Goal: Information Seeking & Learning: Check status

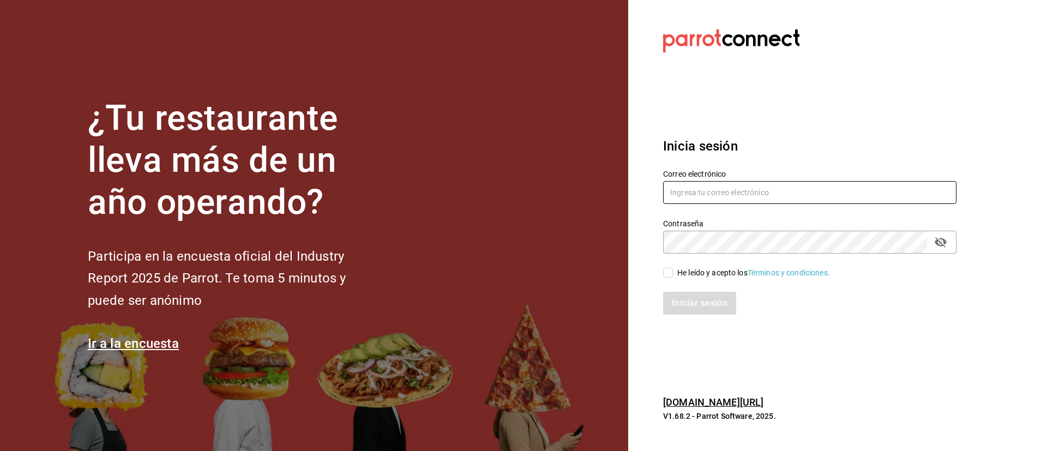
click at [757, 188] on input "text" at bounding box center [809, 192] width 293 height 23
type input "[EMAIL_ADDRESS][DOMAIN_NAME]"
click at [680, 276] on div "He leído y acepto los Términos y condiciones." at bounding box center [753, 272] width 153 height 11
click at [673, 276] on input "He leído y acepto los Términos y condiciones." at bounding box center [668, 273] width 10 height 10
checkbox input "true"
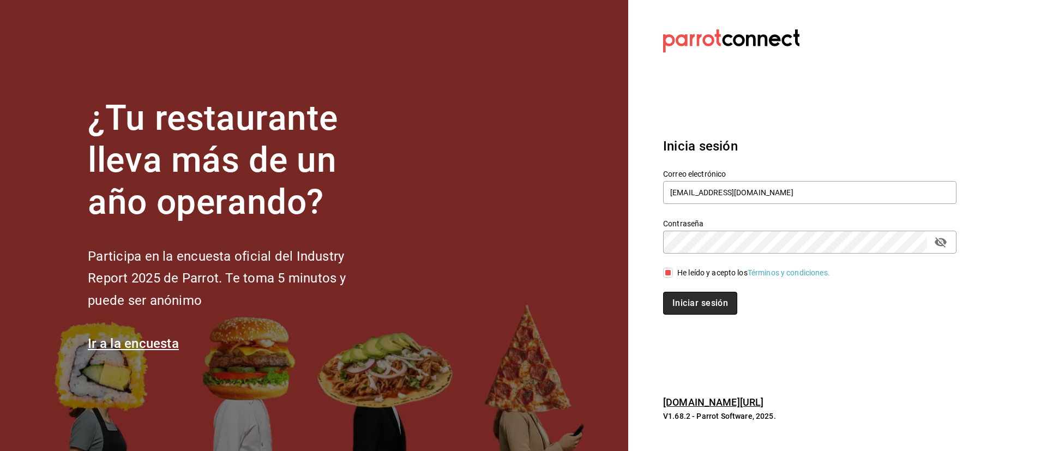
click at [690, 310] on button "Iniciar sesión" at bounding box center [700, 303] width 74 height 23
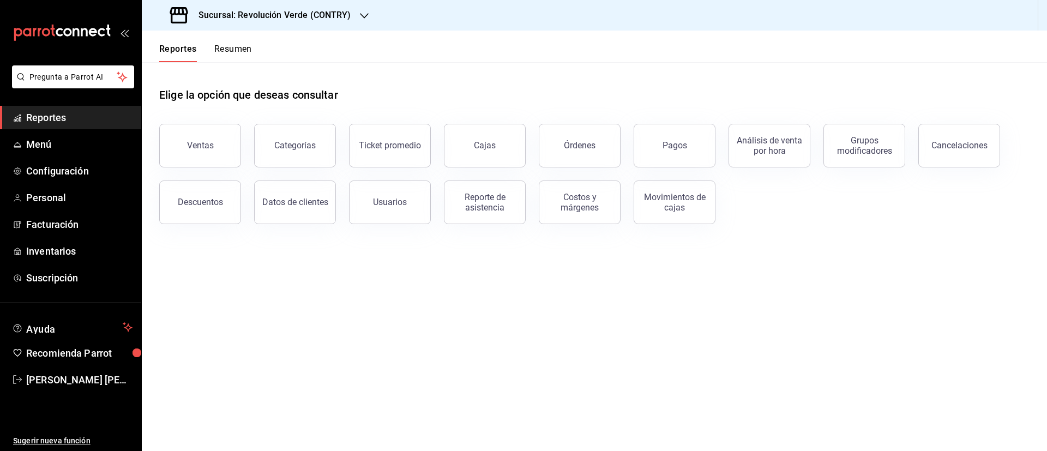
click at [230, 50] on button "Resumen" at bounding box center [233, 53] width 38 height 19
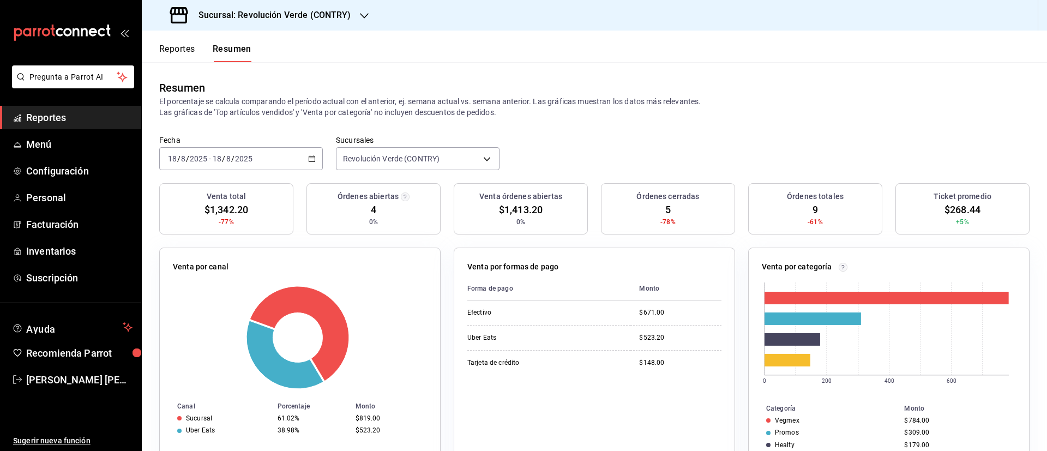
click at [315, 158] on div "[DATE] [DATE] - [DATE] [DATE]" at bounding box center [241, 158] width 164 height 23
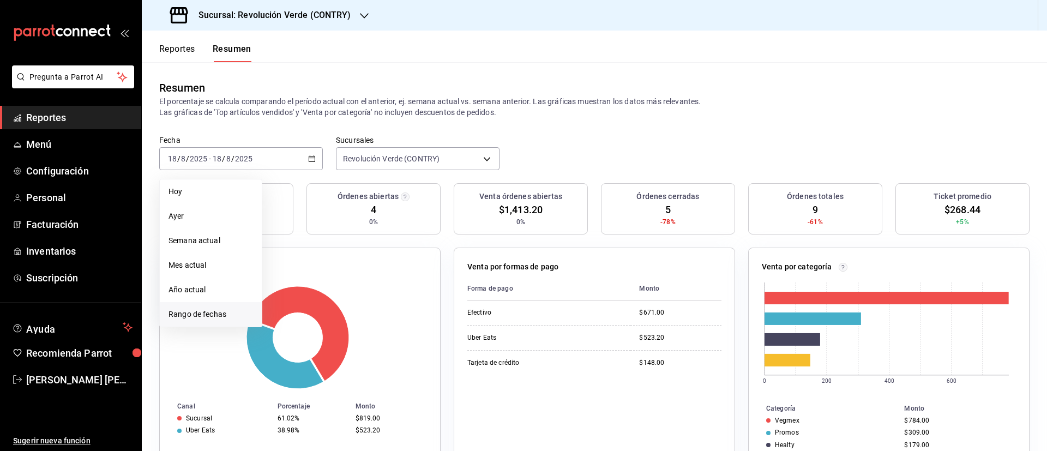
click at [218, 309] on span "Rango de fechas" at bounding box center [210, 314] width 84 height 11
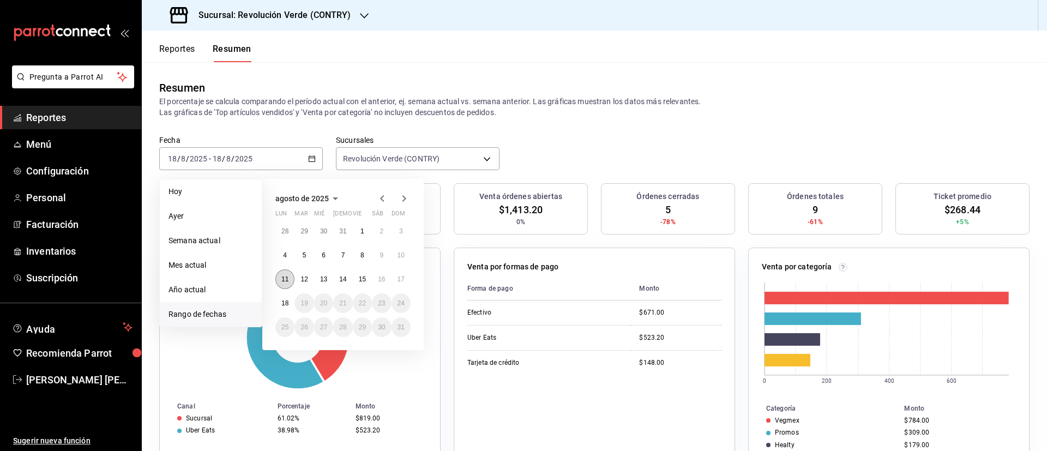
click at [283, 276] on abbr "11" at bounding box center [284, 279] width 7 height 8
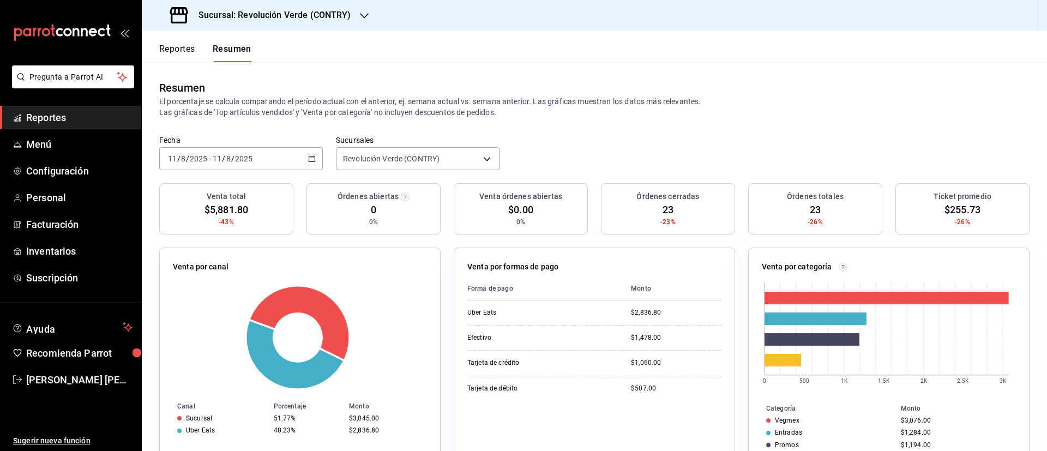
click at [308, 157] on icon "button" at bounding box center [312, 159] width 8 height 8
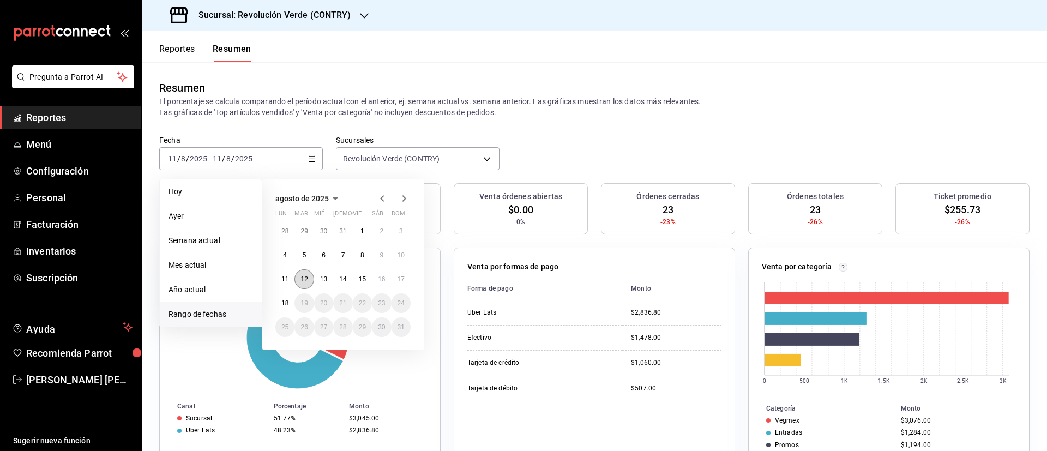
click at [308, 276] on button "12" at bounding box center [303, 279] width 19 height 20
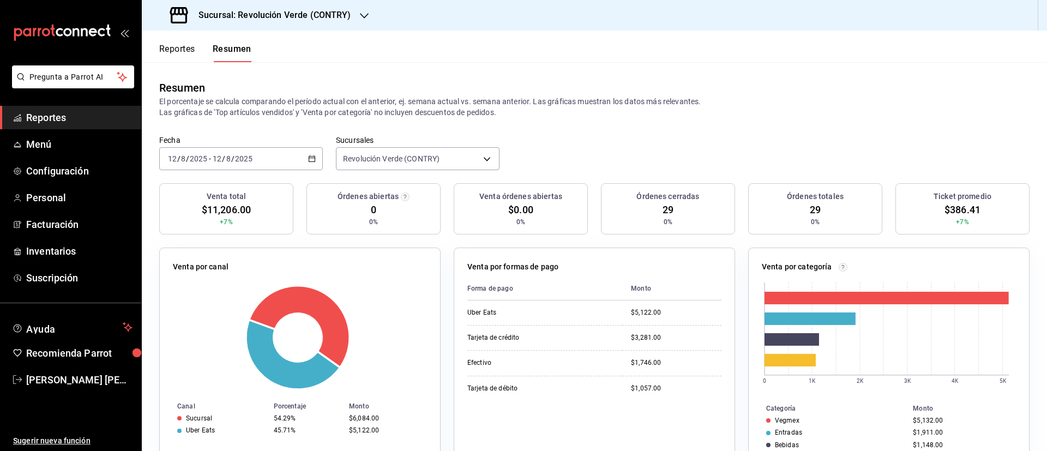
click at [308, 155] on icon "button" at bounding box center [312, 159] width 8 height 8
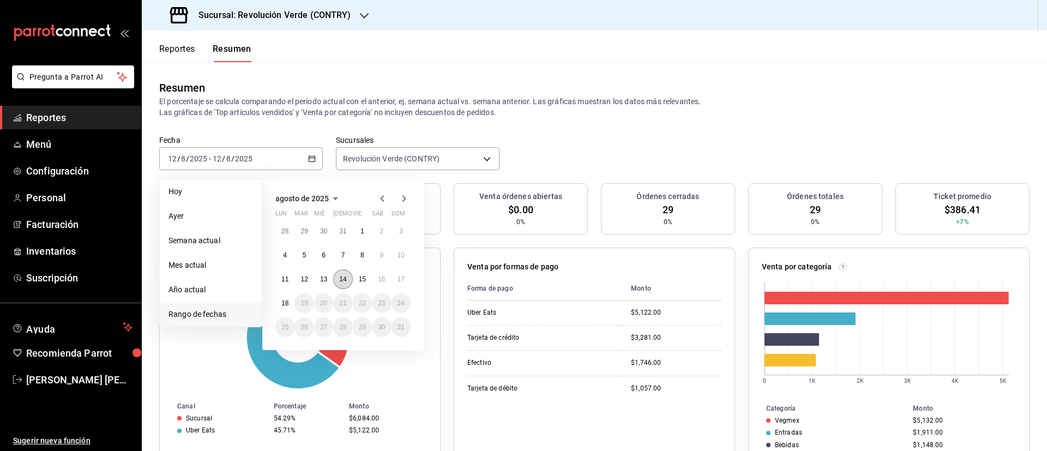
click at [348, 276] on button "14" at bounding box center [342, 279] width 19 height 20
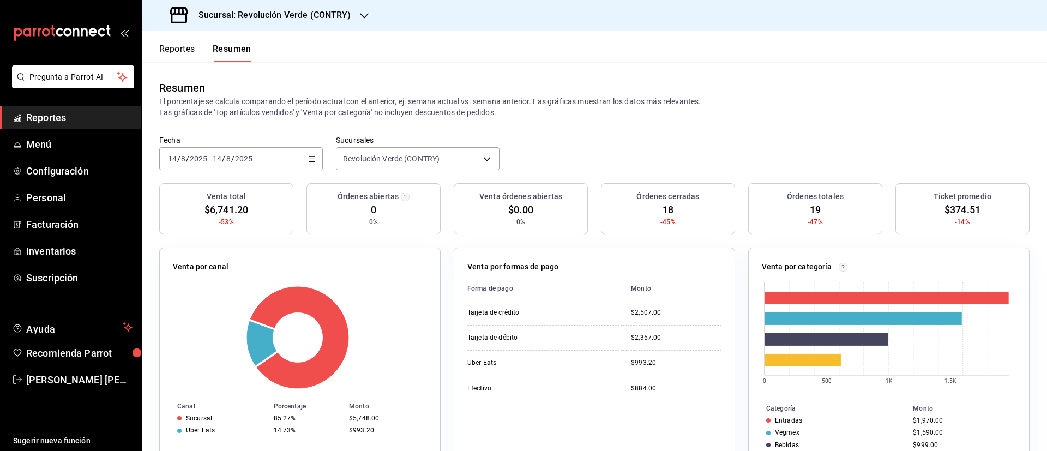
click at [312, 156] on \(Stroke\) "button" at bounding box center [312, 159] width 7 height 6
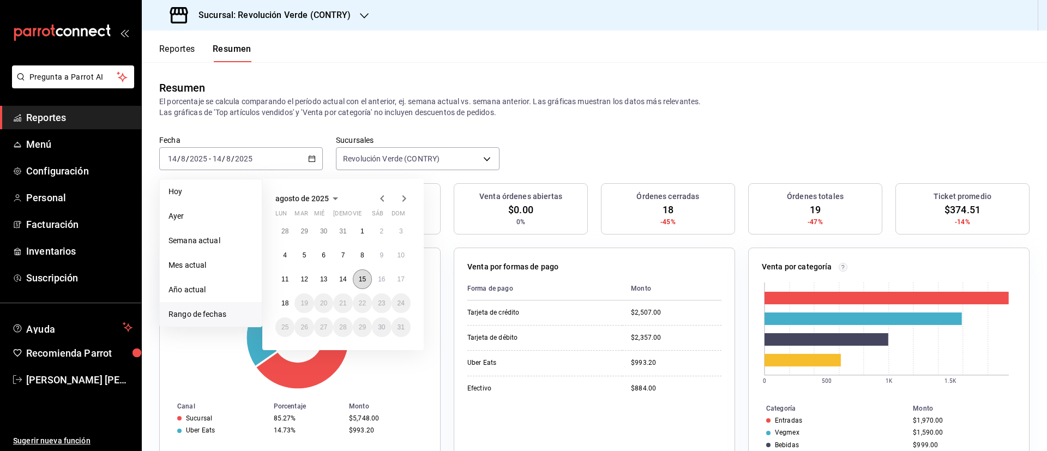
click at [369, 277] on button "15" at bounding box center [362, 279] width 19 height 20
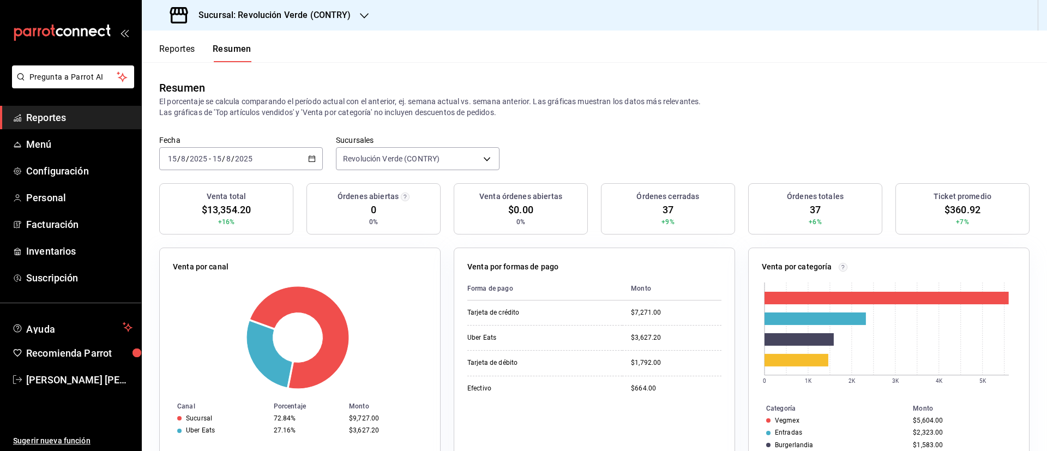
click at [312, 158] on \(Stroke\) "button" at bounding box center [312, 158] width 6 height 1
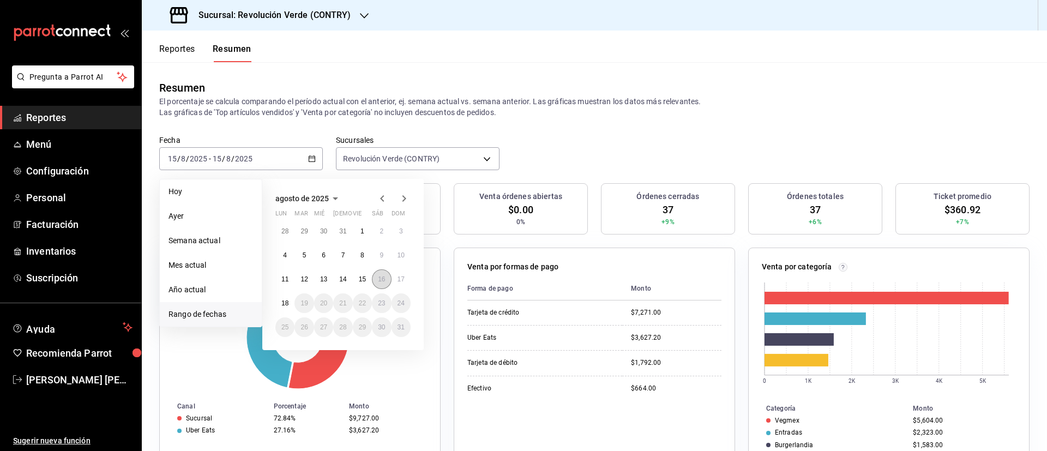
click at [387, 281] on button "16" at bounding box center [381, 279] width 19 height 20
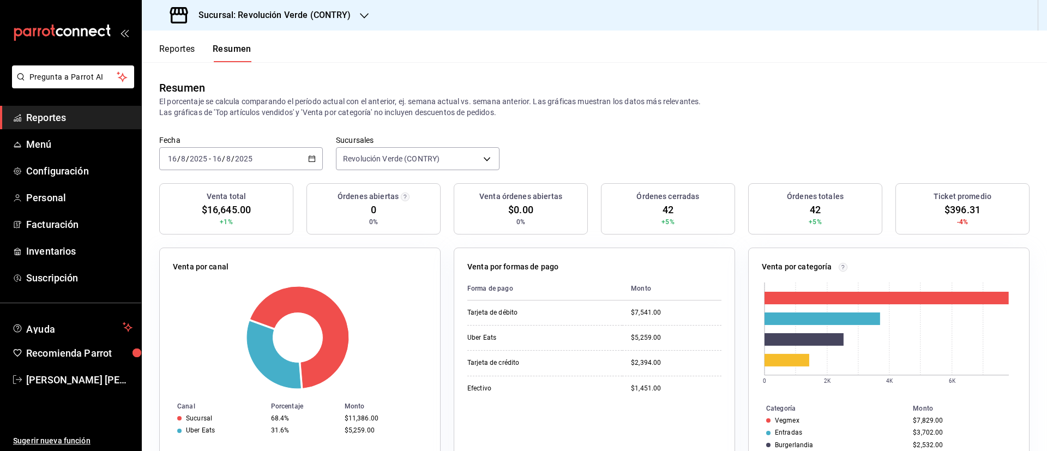
click at [308, 159] on icon "button" at bounding box center [312, 159] width 8 height 8
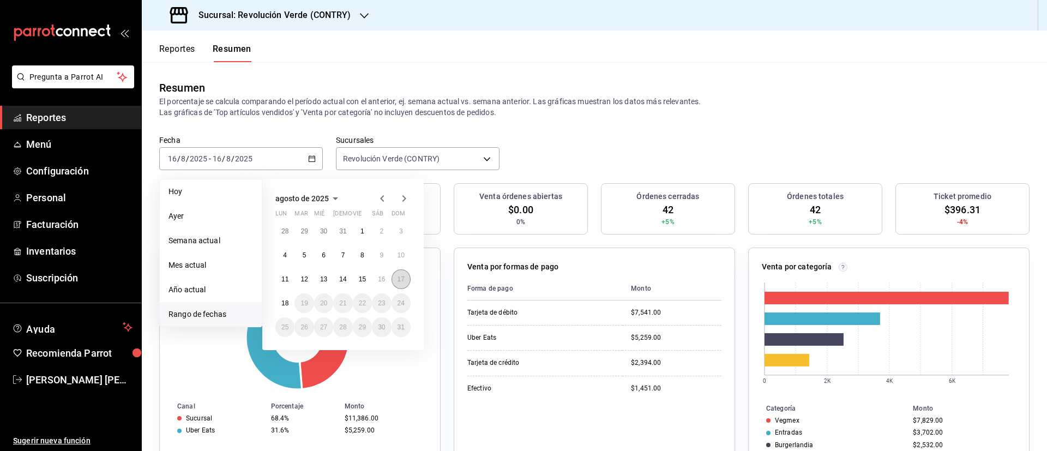
click at [401, 279] on abbr "17" at bounding box center [400, 279] width 7 height 8
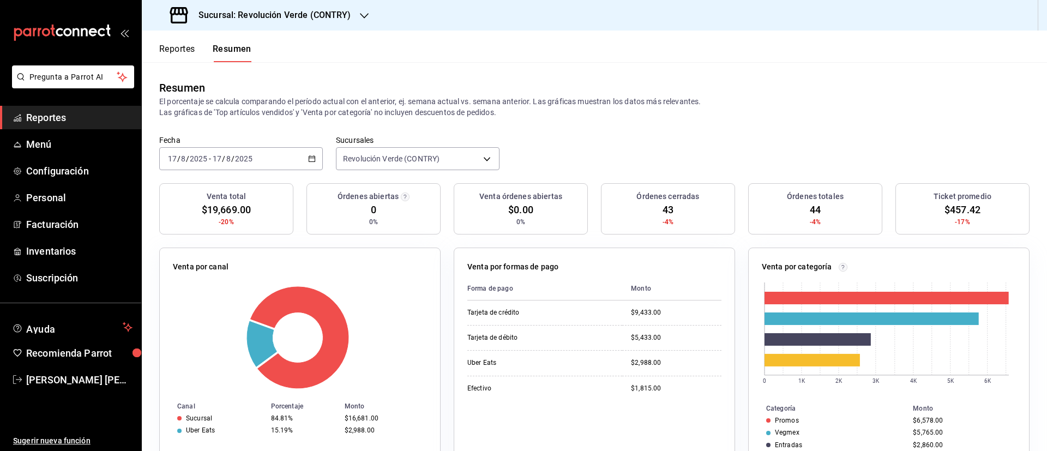
click at [194, 45] on button "Reportes" at bounding box center [177, 53] width 36 height 19
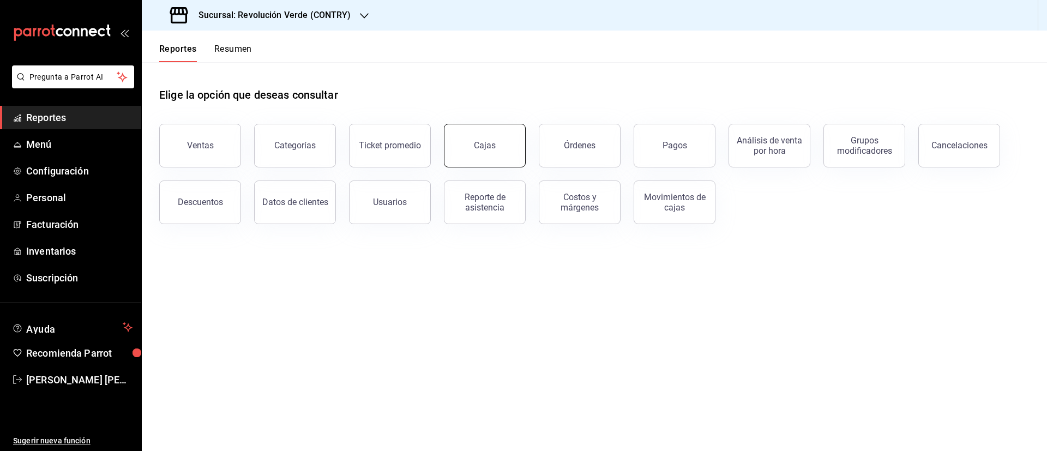
click at [502, 154] on button "Cajas" at bounding box center [485, 146] width 82 height 44
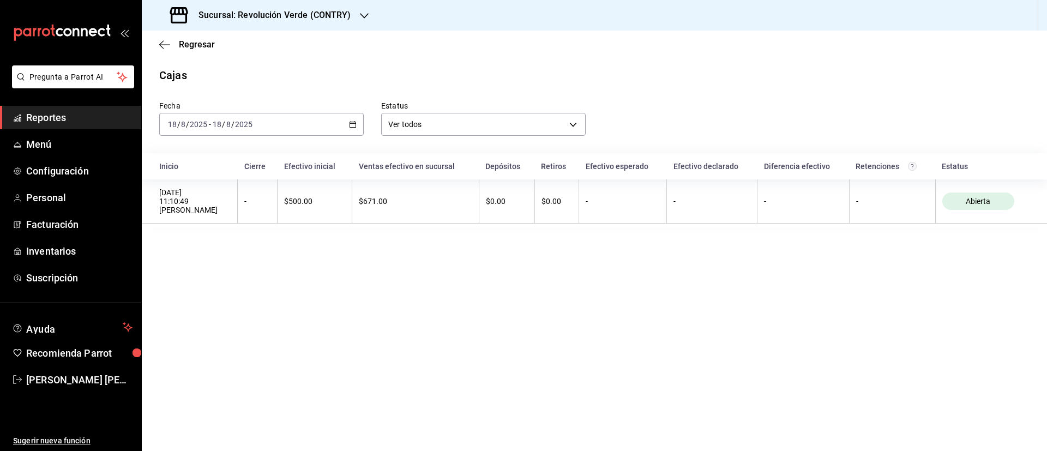
click at [354, 124] on icon "button" at bounding box center [353, 124] width 8 height 8
click at [196, 43] on span "Regresar" at bounding box center [197, 44] width 36 height 10
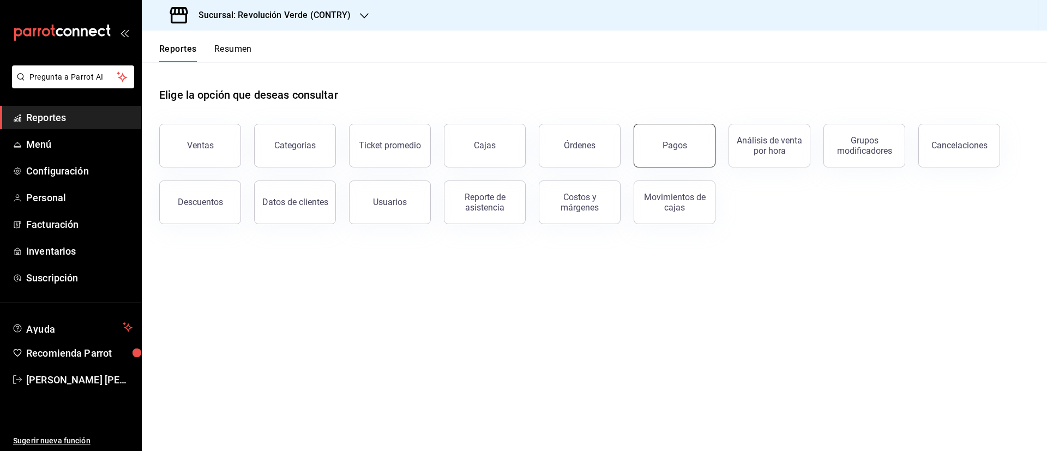
click at [674, 145] on div "Pagos" at bounding box center [674, 145] width 25 height 10
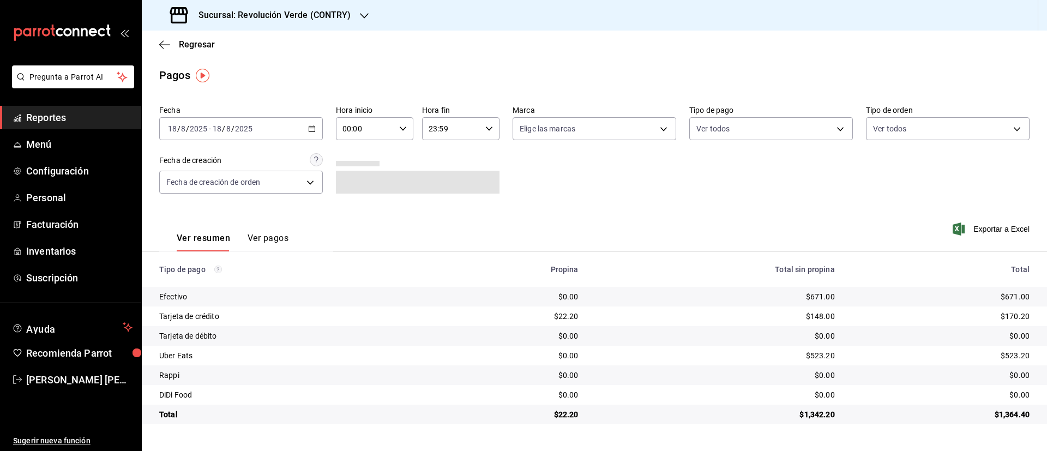
click at [309, 129] on \(Stroke\) "button" at bounding box center [312, 129] width 7 height 6
click at [206, 279] on span "Rango de fechas" at bounding box center [210, 284] width 84 height 11
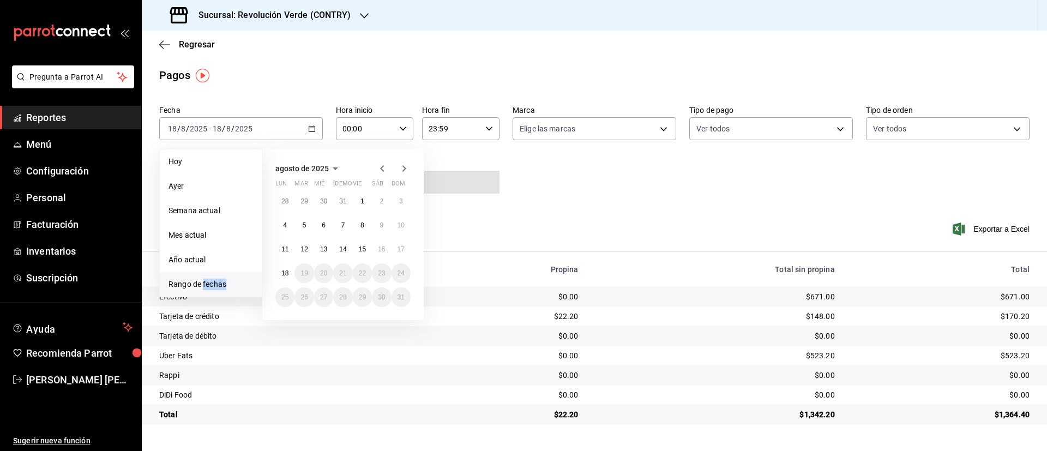
click at [206, 279] on span "Rango de fechas" at bounding box center [210, 284] width 84 height 11
click at [285, 250] on abbr "11" at bounding box center [284, 249] width 7 height 8
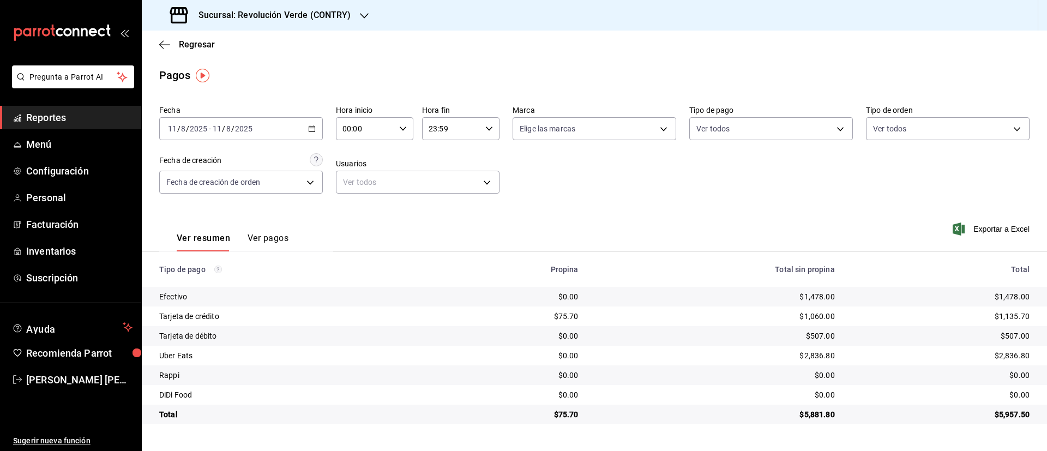
click at [314, 130] on icon "button" at bounding box center [312, 129] width 8 height 8
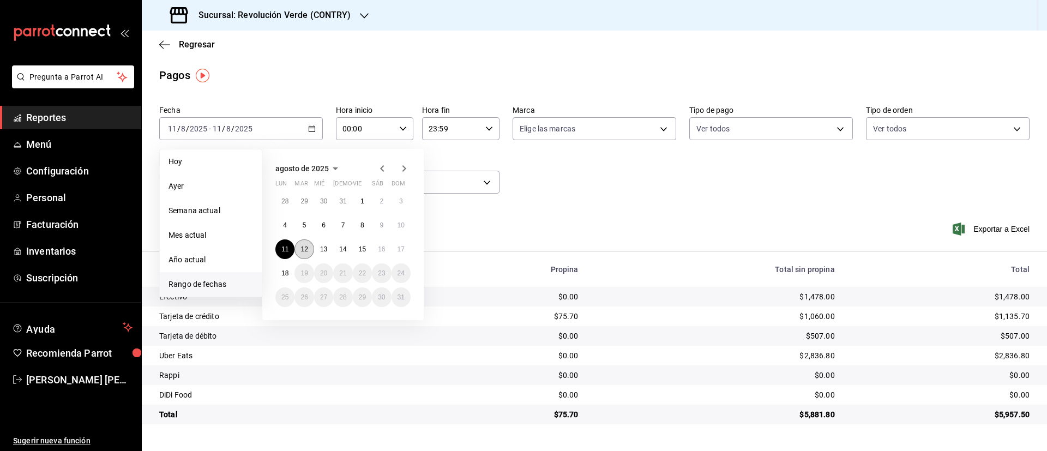
click at [309, 248] on button "12" at bounding box center [303, 249] width 19 height 20
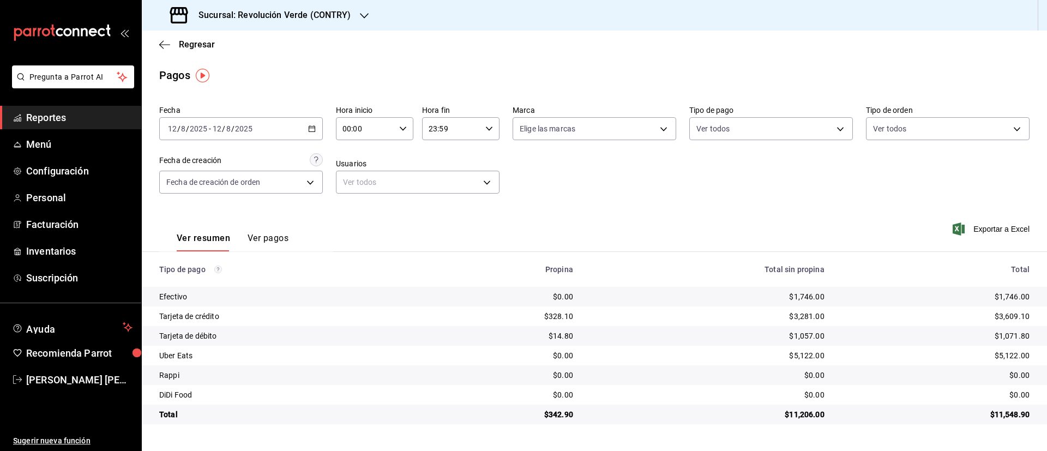
click at [313, 125] on icon "button" at bounding box center [312, 129] width 8 height 8
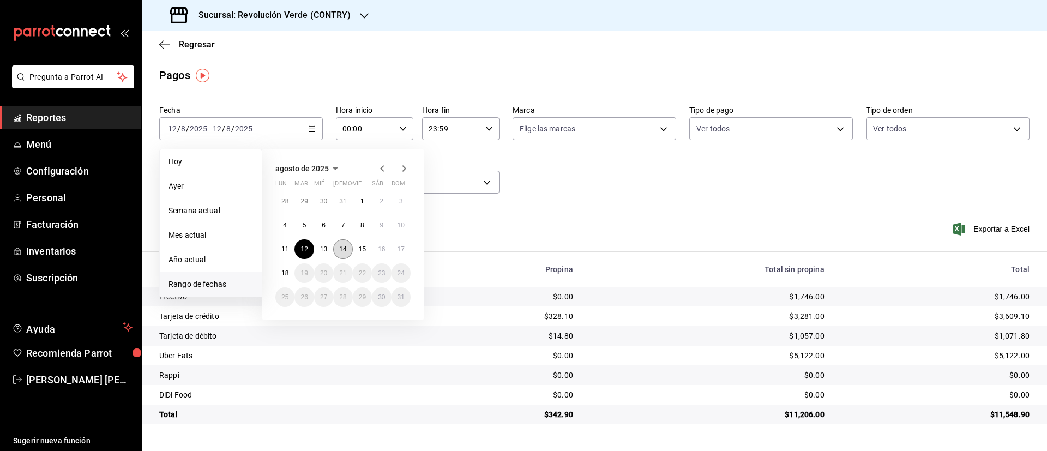
click at [336, 250] on button "14" at bounding box center [342, 249] width 19 height 20
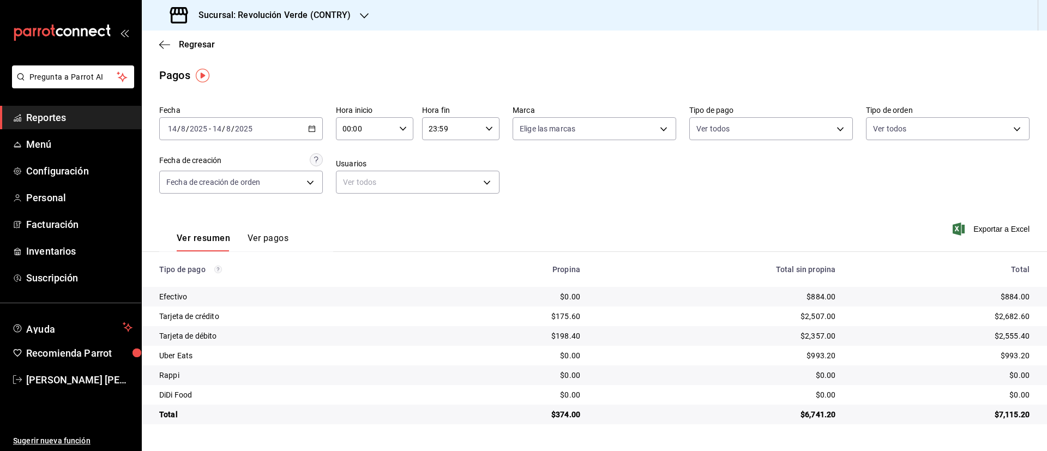
click at [316, 130] on div "[DATE] [DATE] - [DATE] [DATE]" at bounding box center [241, 128] width 164 height 23
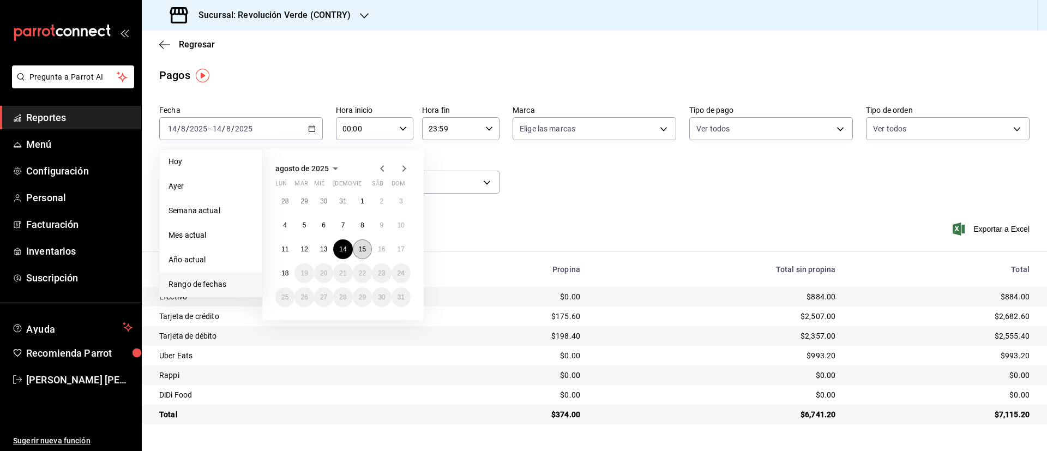
click at [360, 244] on button "15" at bounding box center [362, 249] width 19 height 20
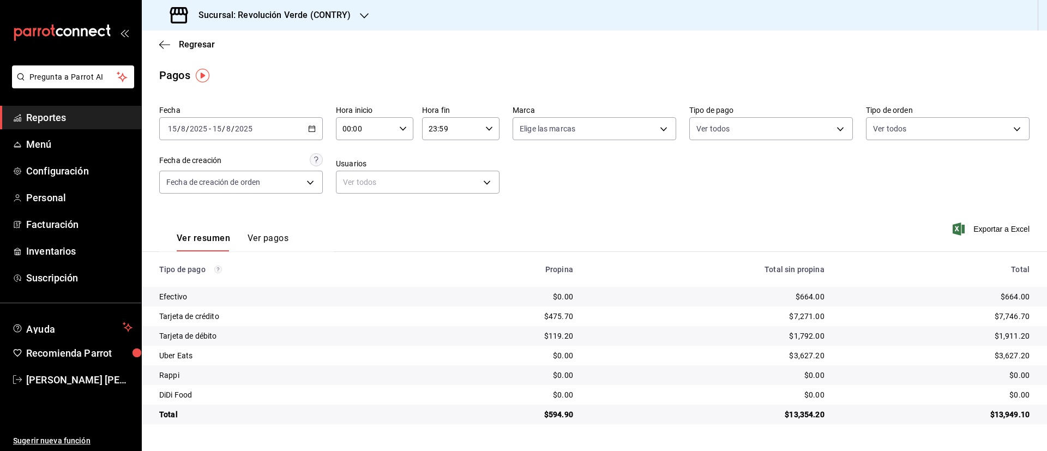
click at [308, 125] on icon "button" at bounding box center [312, 129] width 8 height 8
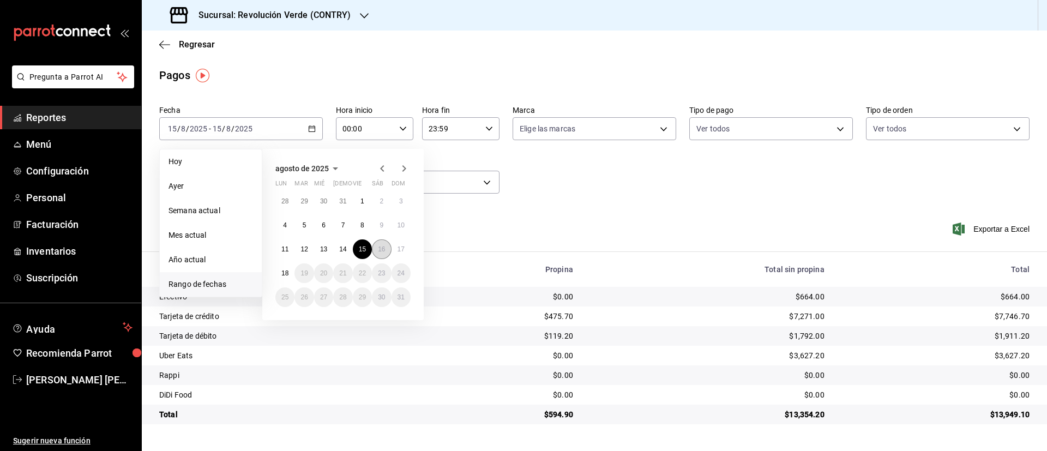
click at [385, 251] on abbr "16" at bounding box center [381, 249] width 7 height 8
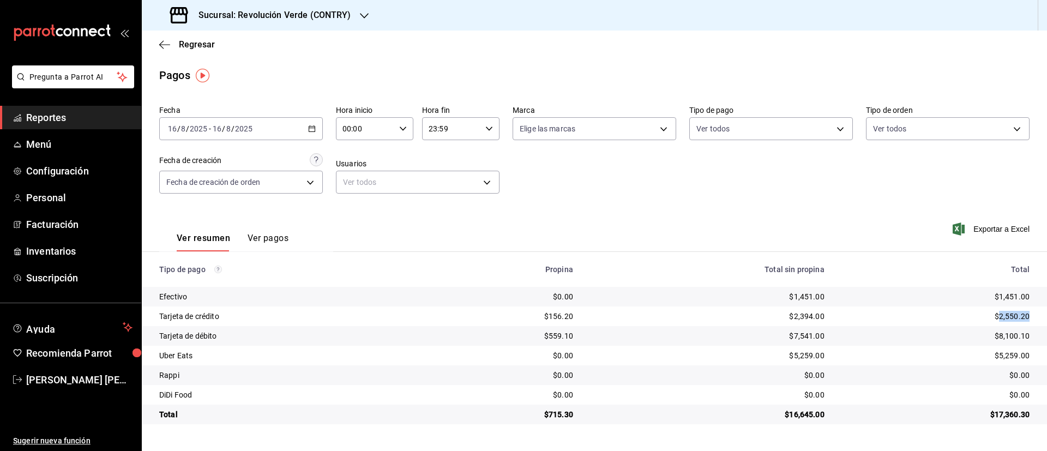
drag, startPoint x: 1000, startPoint y: 316, endPoint x: 1039, endPoint y: 323, distance: 40.0
click at [1039, 323] on td "$2,550.20" at bounding box center [940, 316] width 214 height 20
copy div "2,550.20"
drag, startPoint x: 1000, startPoint y: 336, endPoint x: 1045, endPoint y: 332, distance: 45.5
click at [1045, 332] on td "$8,100.10" at bounding box center [940, 336] width 214 height 20
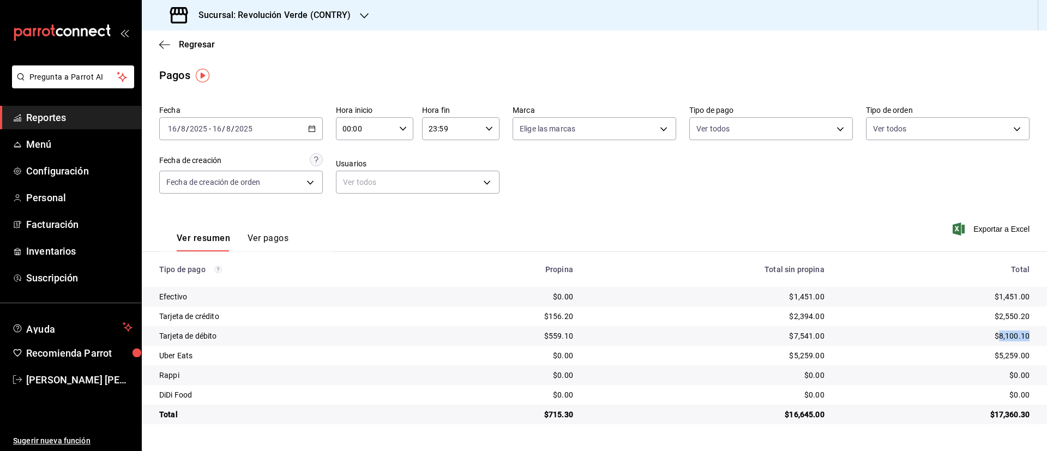
copy div "8,100.10"
click at [310, 135] on div "[DATE] [DATE] - [DATE] [DATE]" at bounding box center [241, 128] width 164 height 23
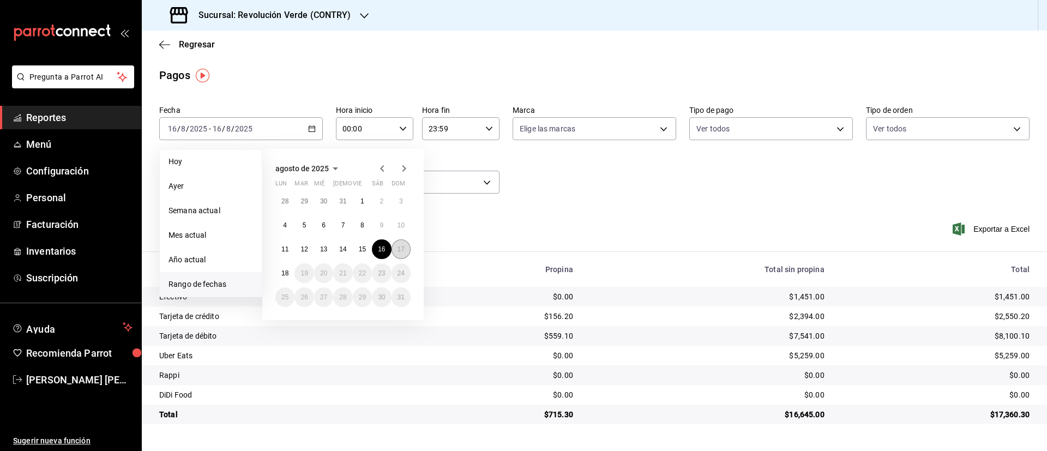
click at [398, 247] on abbr "17" at bounding box center [400, 249] width 7 height 8
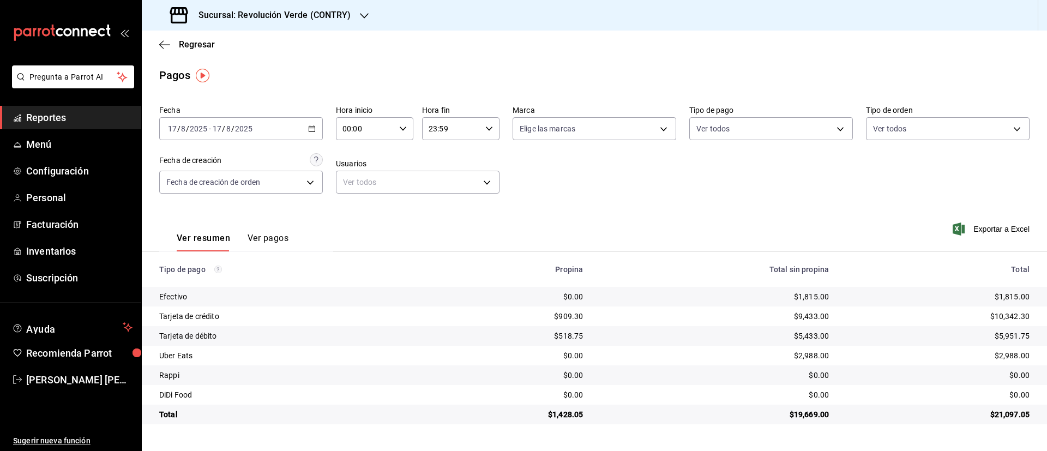
click at [292, 18] on h3 "Sucursal: Revolución Verde (CONTRY)" at bounding box center [270, 15] width 161 height 13
click at [245, 68] on span "Revolución Verde (PURISIMA)" at bounding box center [201, 71] width 102 height 11
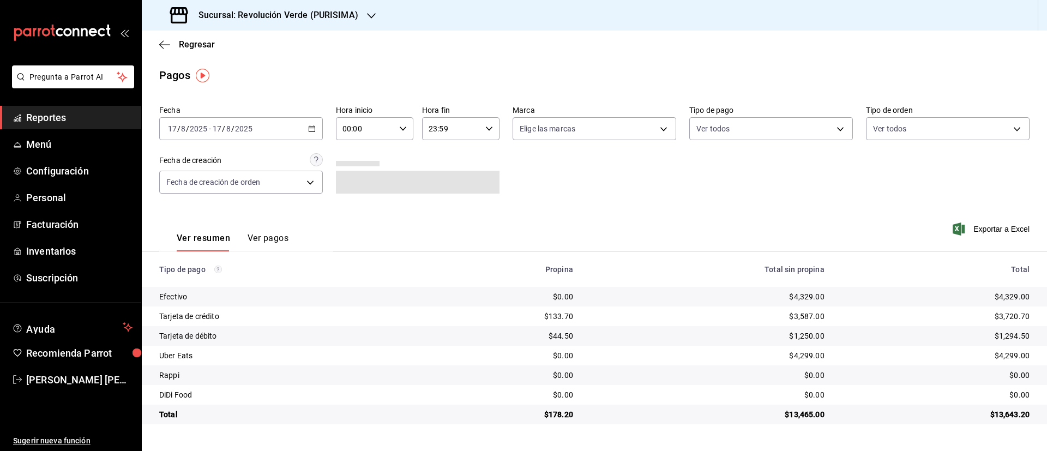
click at [315, 130] on \(Stroke\) "button" at bounding box center [312, 129] width 7 height 6
click at [210, 277] on li "Rango de fechas" at bounding box center [211, 284] width 102 height 25
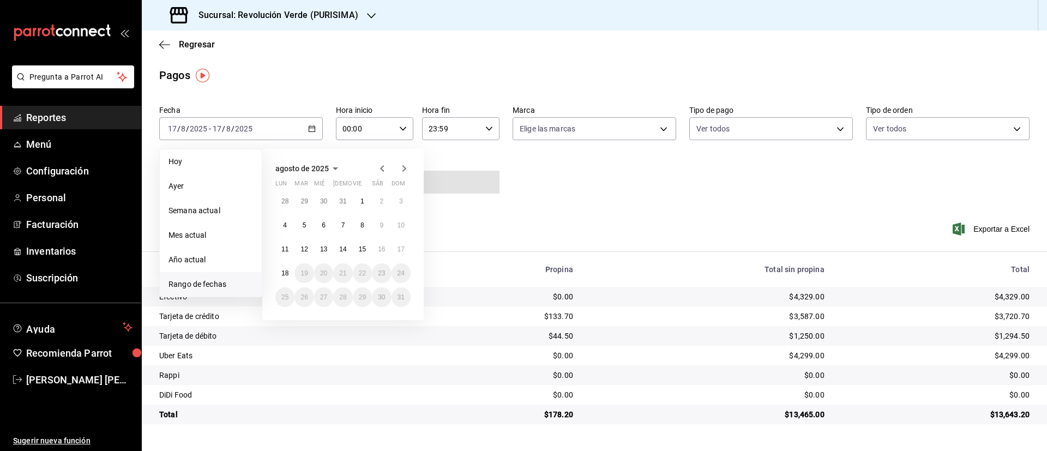
click at [210, 277] on li "Rango de fechas" at bounding box center [211, 284] width 102 height 25
click at [286, 243] on button "11" at bounding box center [284, 249] width 19 height 20
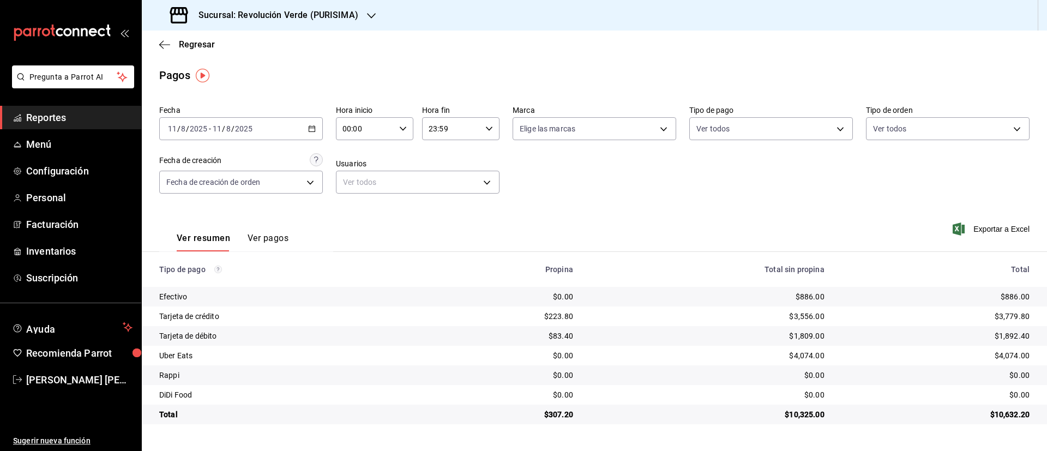
click at [346, 447] on main "Regresar Pagos Fecha [DATE] [DATE] - [DATE] [DATE] Hora inicio 00:00 Hora inici…" at bounding box center [594, 241] width 905 height 420
click at [313, 132] on div "[DATE] [DATE] - [DATE] [DATE]" at bounding box center [241, 128] width 164 height 23
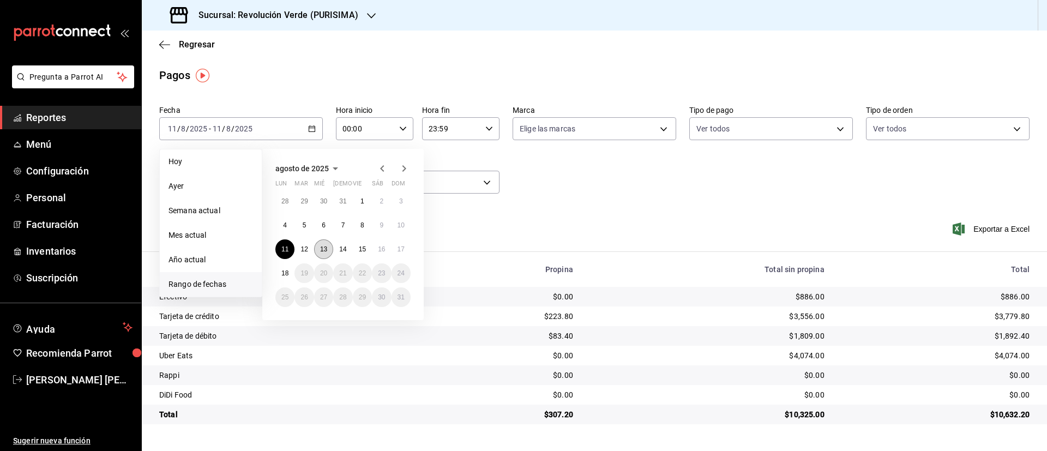
click at [324, 249] on abbr "13" at bounding box center [323, 249] width 7 height 8
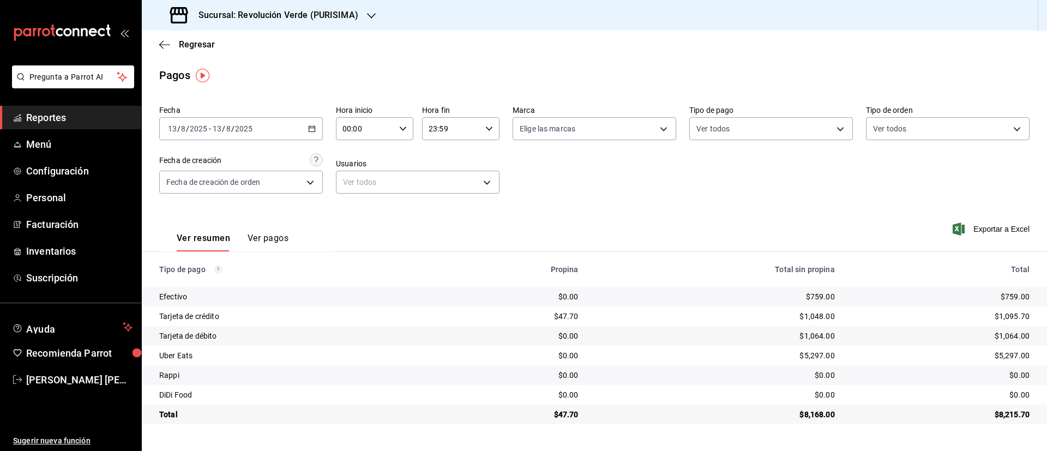
click at [310, 129] on icon "button" at bounding box center [312, 129] width 8 height 8
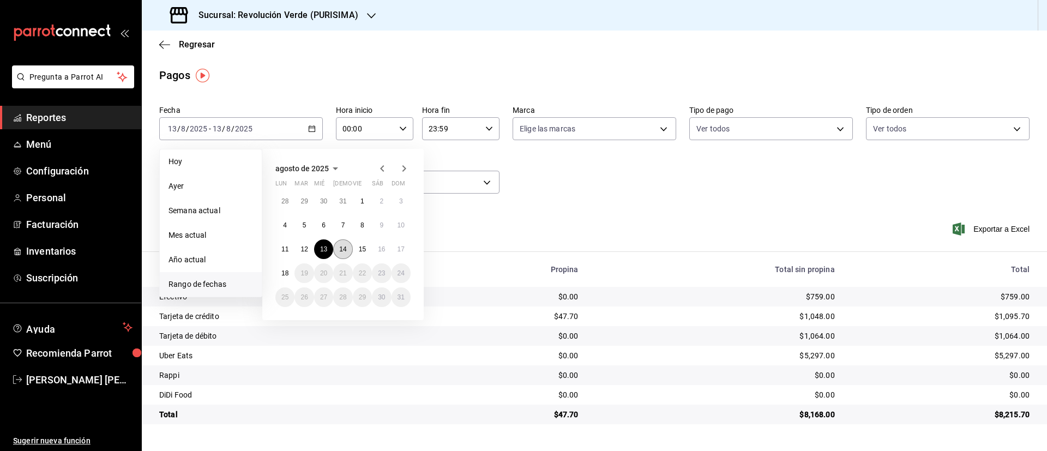
click at [347, 245] on button "14" at bounding box center [342, 249] width 19 height 20
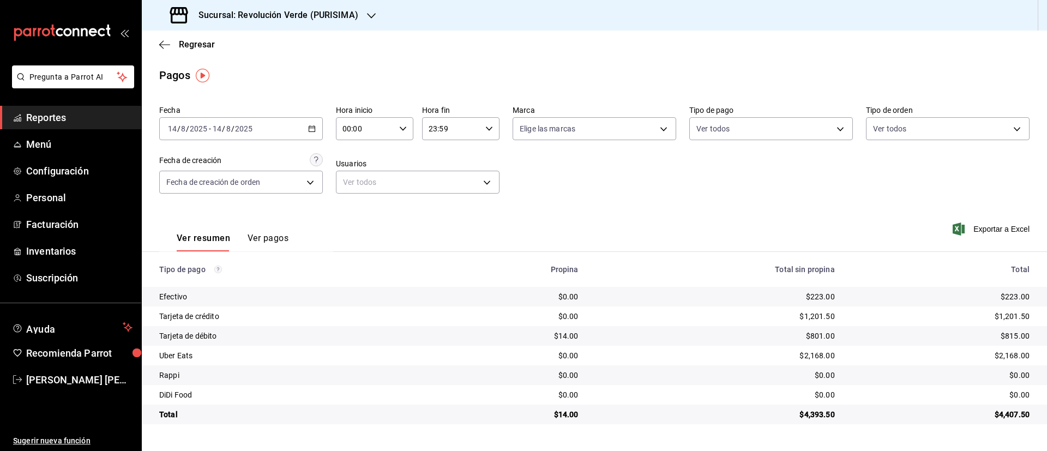
click at [321, 125] on div "[DATE] [DATE] - [DATE] [DATE]" at bounding box center [241, 128] width 164 height 23
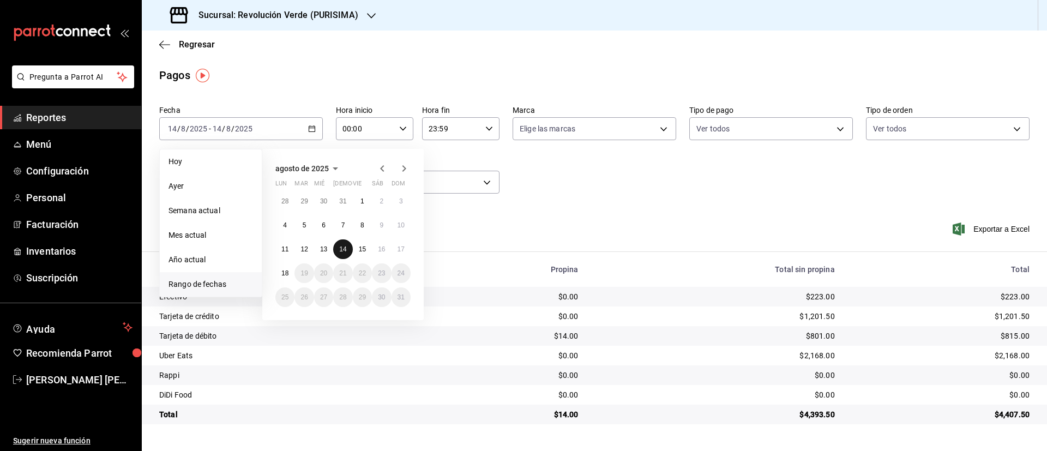
click at [343, 249] on abbr "14" at bounding box center [342, 249] width 7 height 8
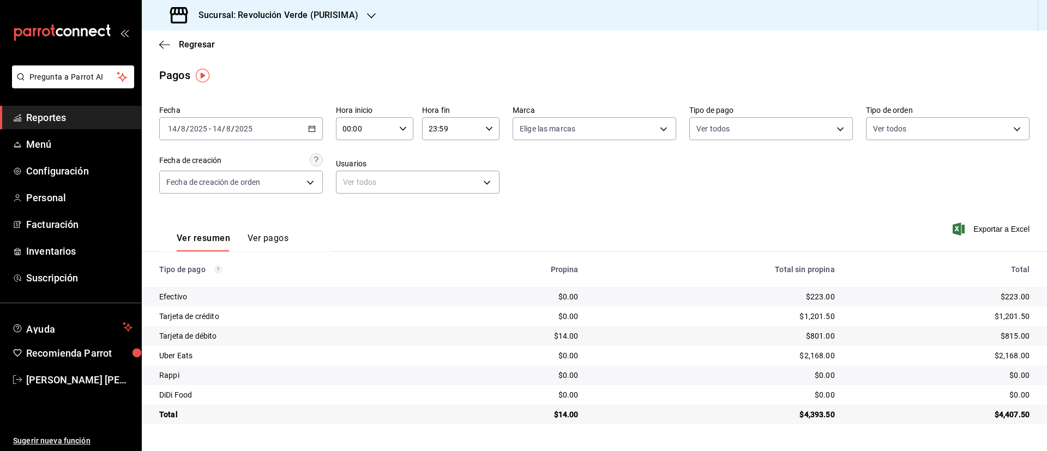
click at [315, 124] on div "[DATE] [DATE] - [DATE] [DATE]" at bounding box center [241, 128] width 164 height 23
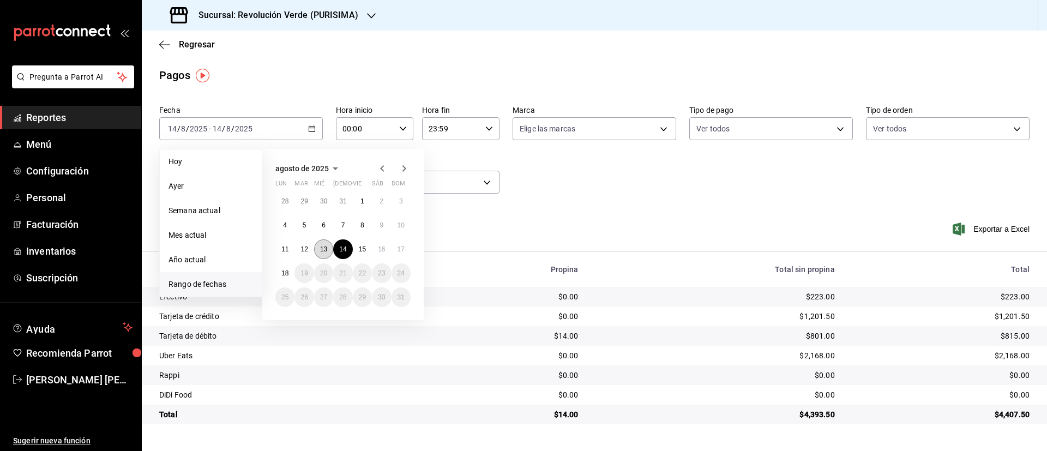
click at [324, 251] on abbr "13" at bounding box center [323, 249] width 7 height 8
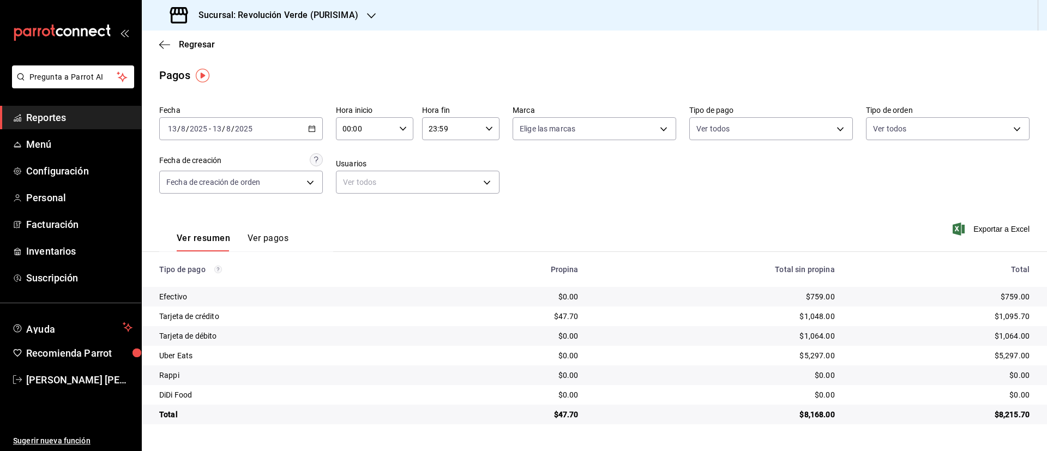
click at [310, 125] on icon "button" at bounding box center [312, 129] width 8 height 8
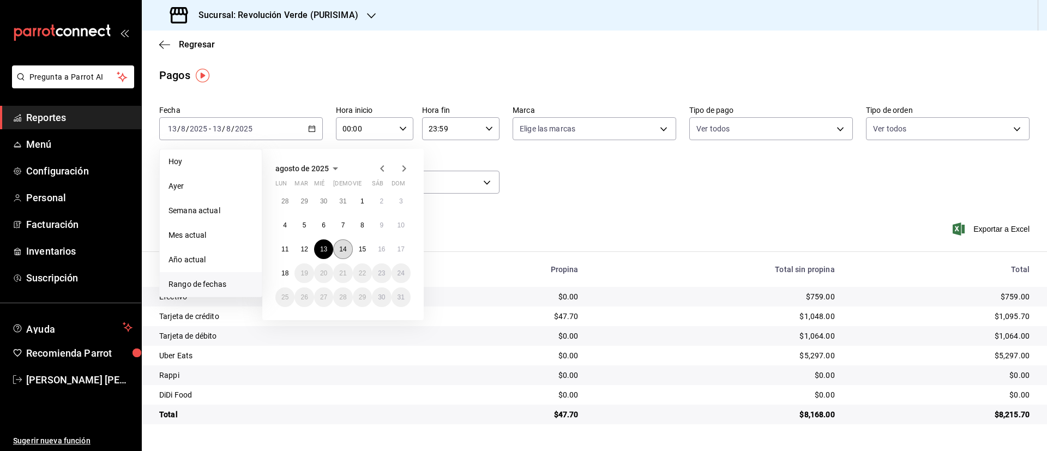
click at [345, 252] on abbr "14" at bounding box center [342, 249] width 7 height 8
click at [354, 251] on button "15" at bounding box center [362, 249] width 19 height 20
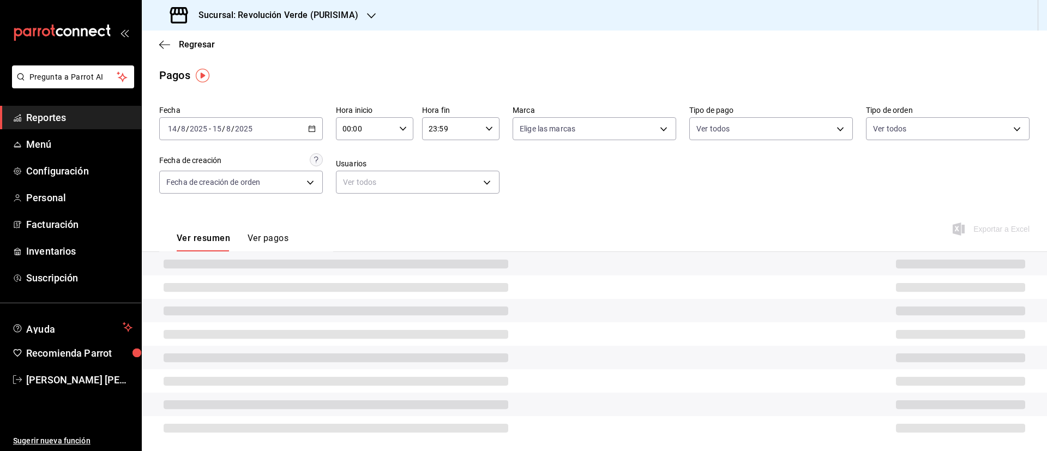
click at [354, 252] on div at bounding box center [594, 263] width 905 height 23
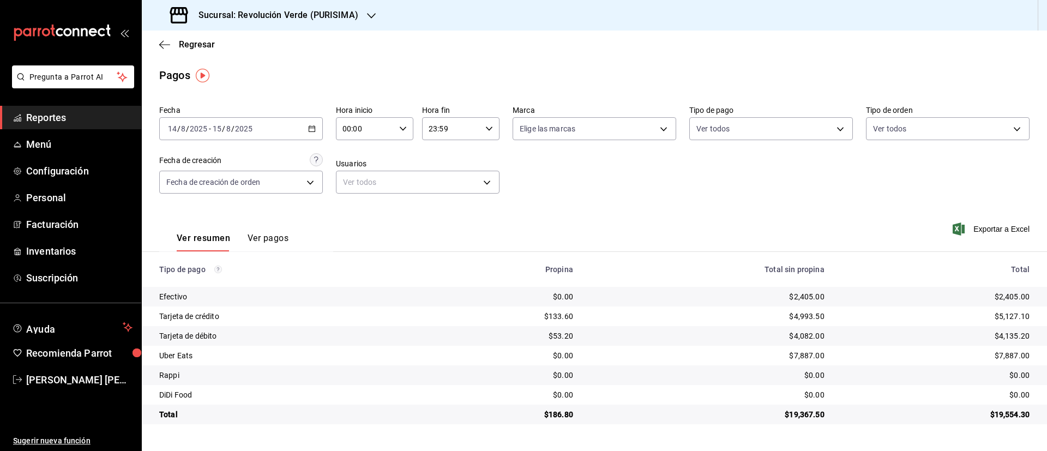
click at [319, 130] on div "[DATE] [DATE] - [DATE] [DATE]" at bounding box center [241, 128] width 164 height 23
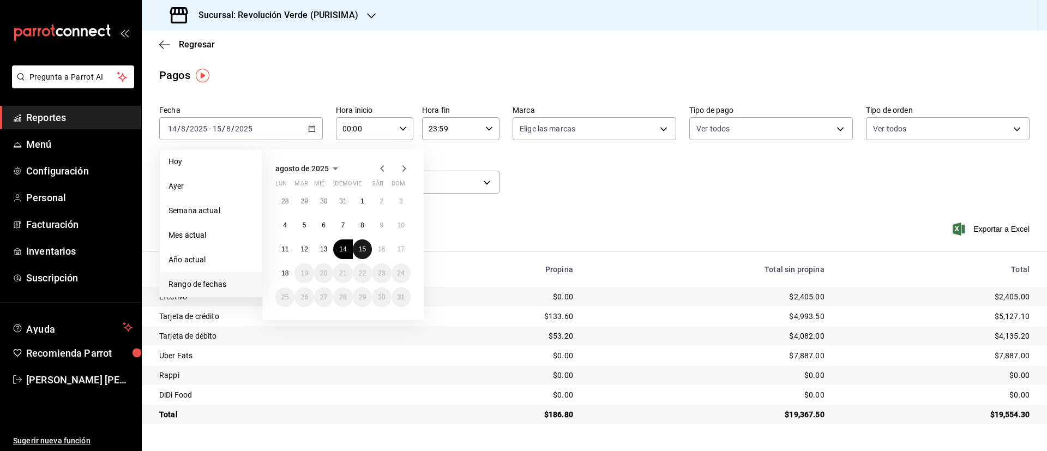
click at [366, 250] on abbr "15" at bounding box center [362, 249] width 7 height 8
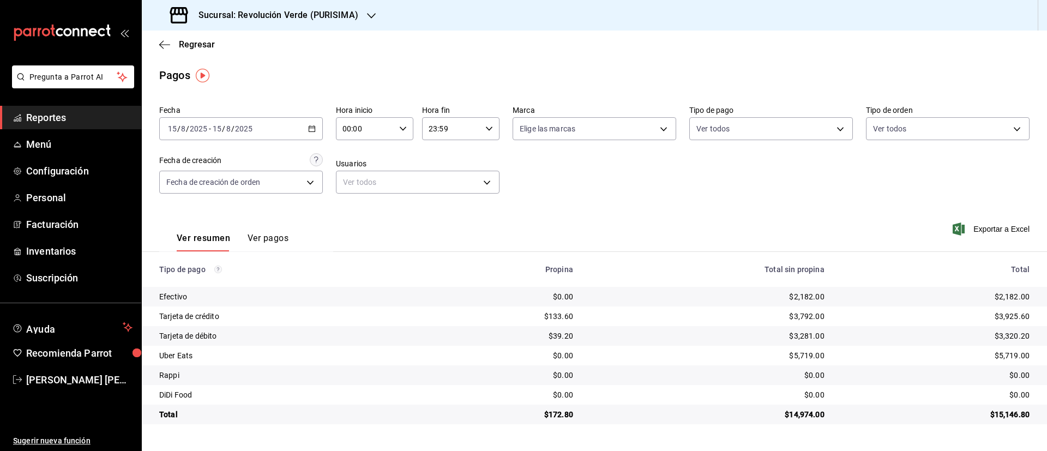
click at [311, 131] on \(Stroke\) "button" at bounding box center [312, 129] width 7 height 6
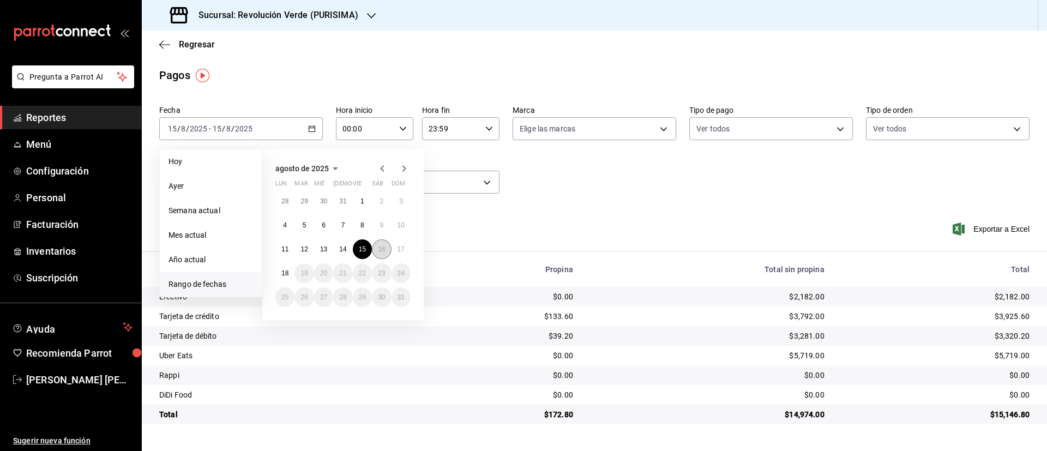
click at [384, 249] on abbr "16" at bounding box center [381, 249] width 7 height 8
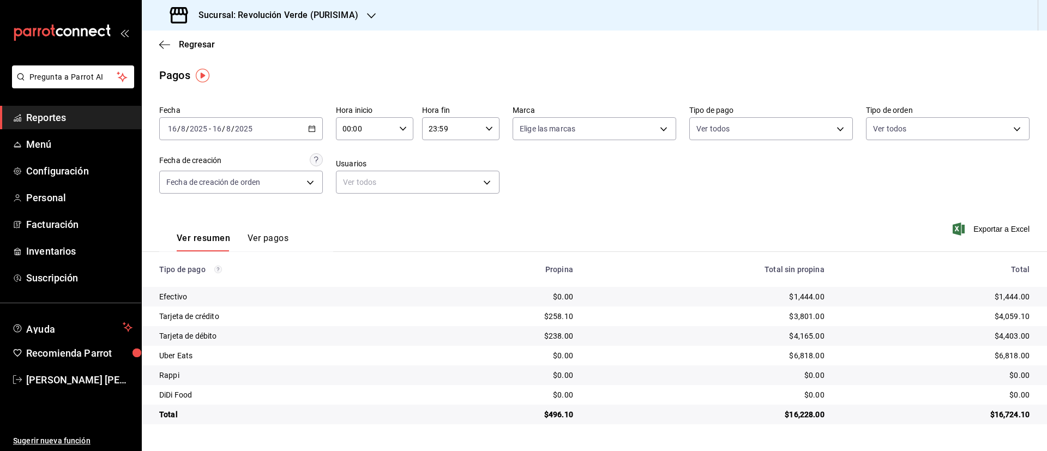
click at [318, 124] on div "[DATE] [DATE] - [DATE] [DATE]" at bounding box center [241, 128] width 164 height 23
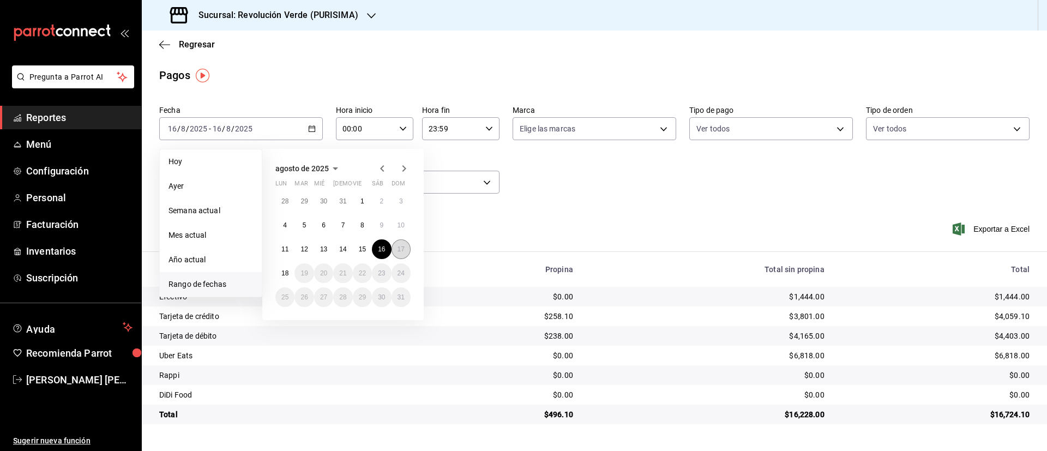
click at [399, 243] on button "17" at bounding box center [400, 249] width 19 height 20
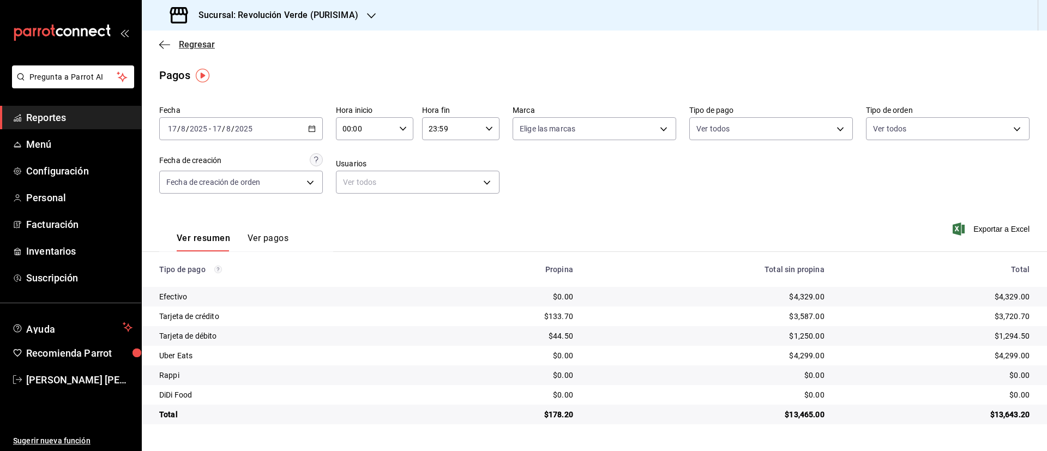
click at [201, 45] on span "Regresar" at bounding box center [197, 44] width 36 height 10
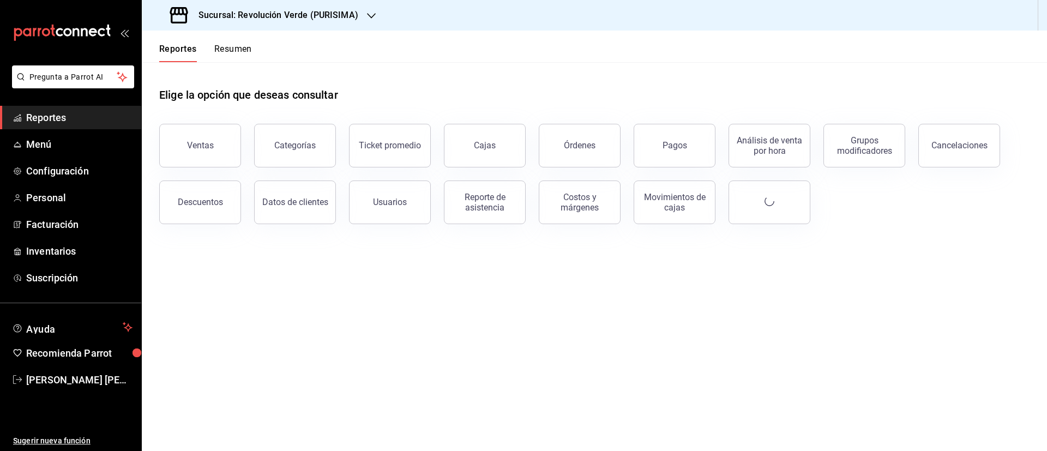
click at [231, 46] on button "Resumen" at bounding box center [233, 53] width 38 height 19
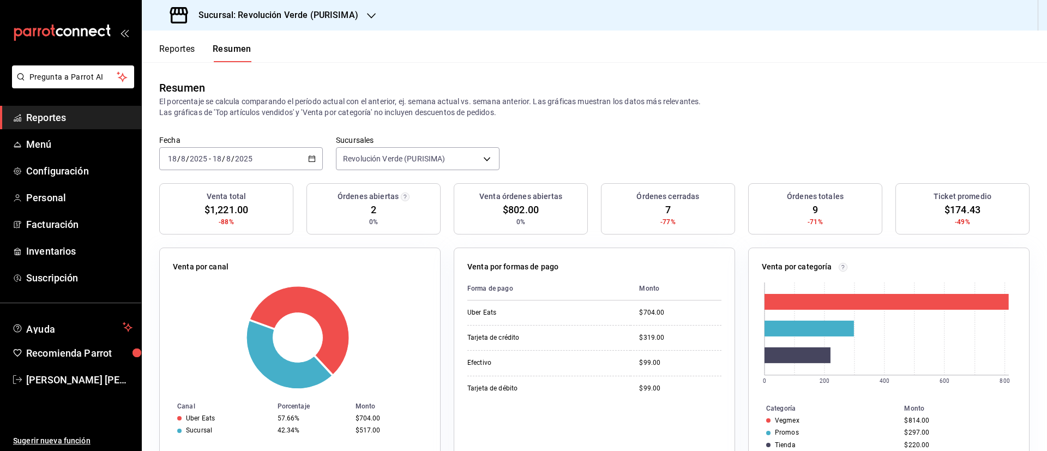
click at [309, 156] on \(Stroke\) "button" at bounding box center [312, 159] width 7 height 6
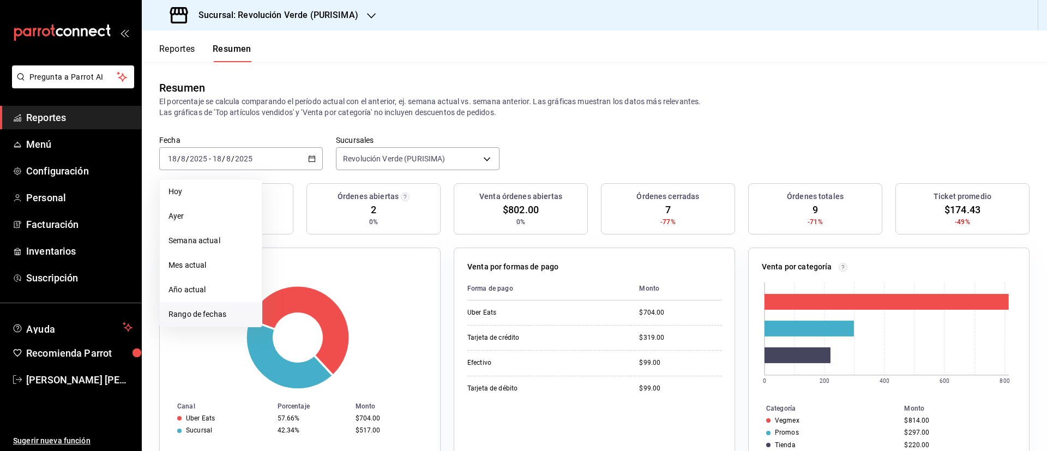
click at [207, 316] on span "Rango de fechas" at bounding box center [210, 314] width 84 height 11
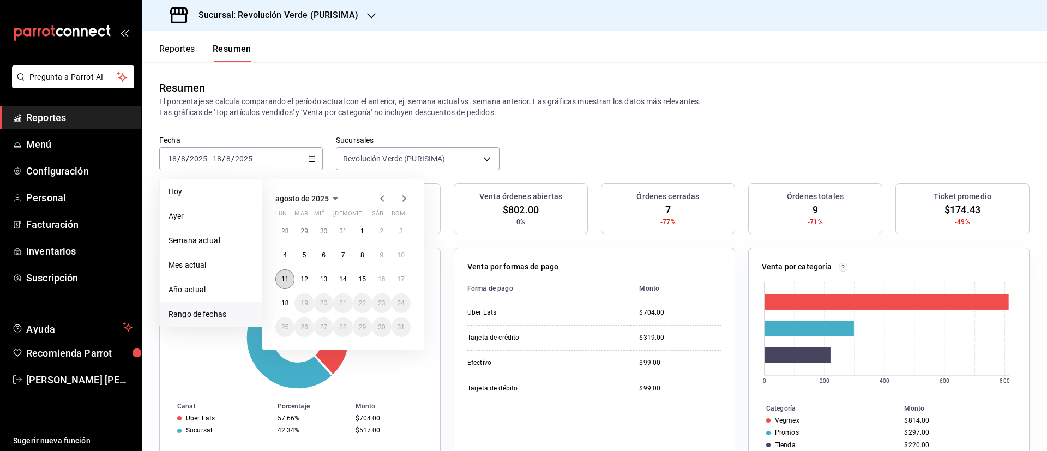
click at [289, 280] on button "11" at bounding box center [284, 279] width 19 height 20
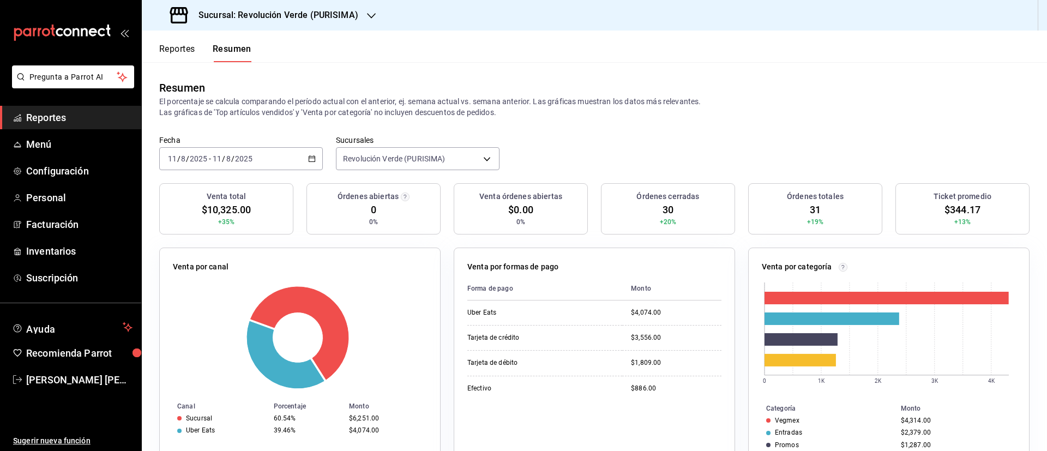
click at [317, 161] on div "[DATE] [DATE] - [DATE] [DATE]" at bounding box center [241, 158] width 164 height 23
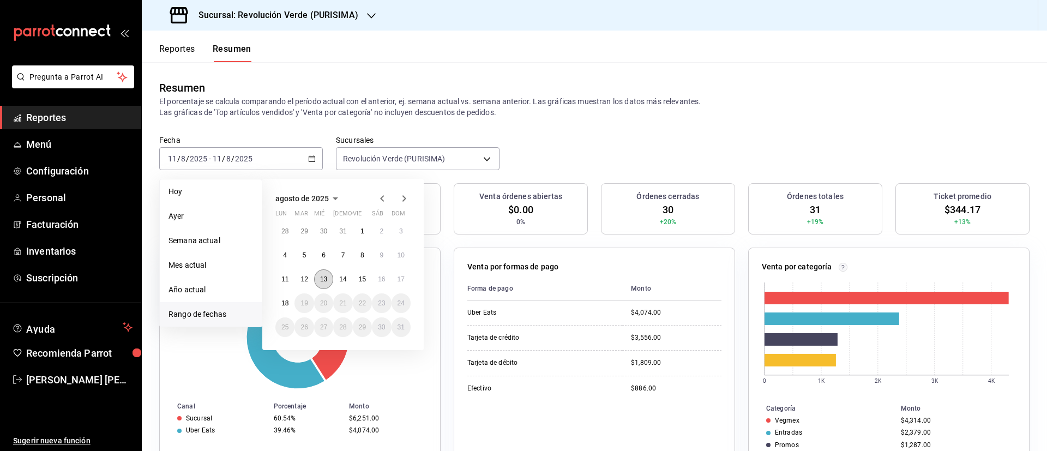
click at [327, 279] on abbr "13" at bounding box center [323, 279] width 7 height 8
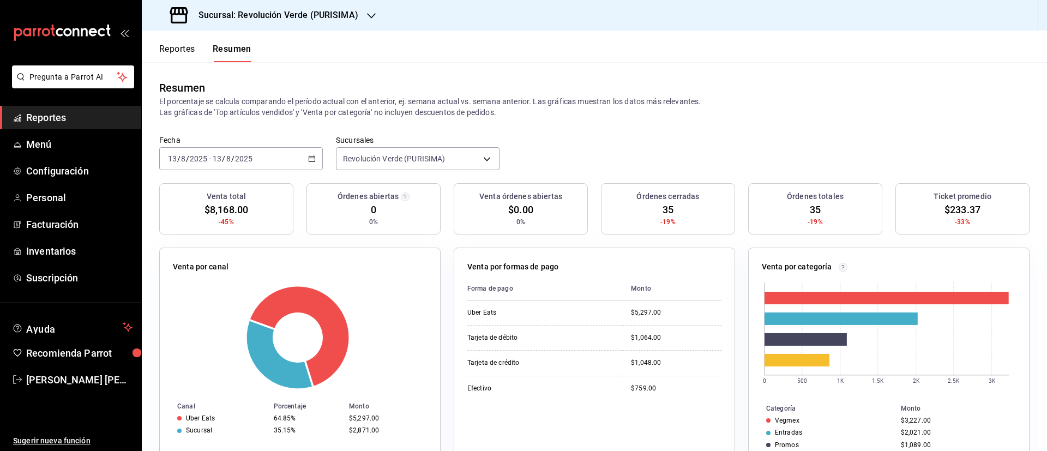
click at [308, 157] on icon "button" at bounding box center [312, 159] width 8 height 8
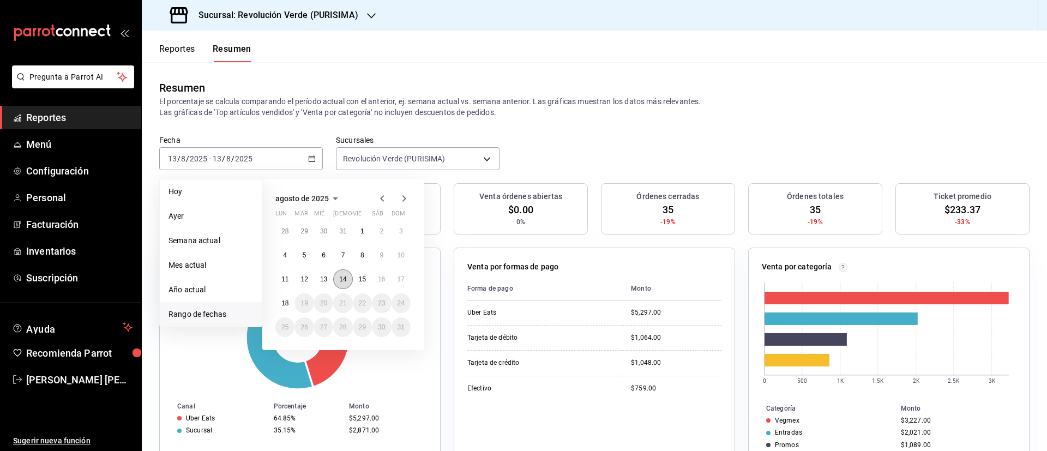
click at [344, 283] on button "14" at bounding box center [342, 279] width 19 height 20
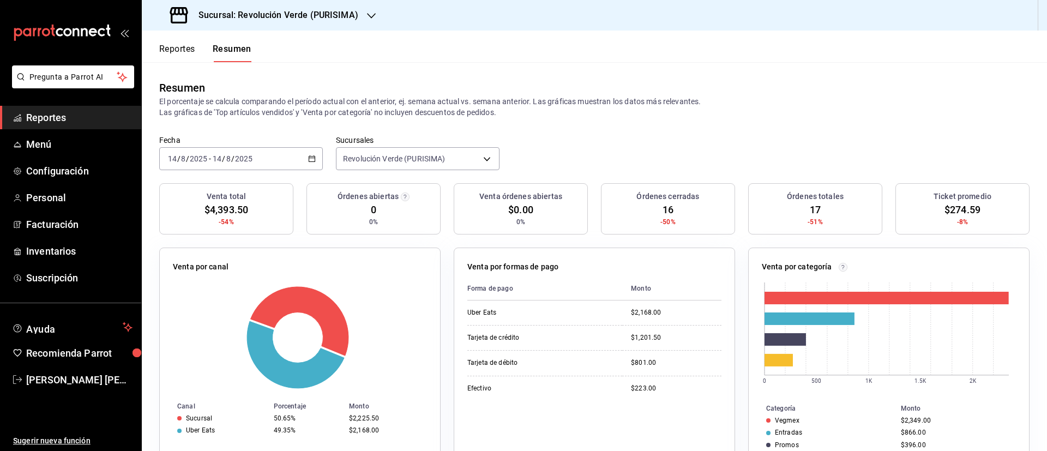
click at [313, 162] on icon "button" at bounding box center [312, 159] width 8 height 8
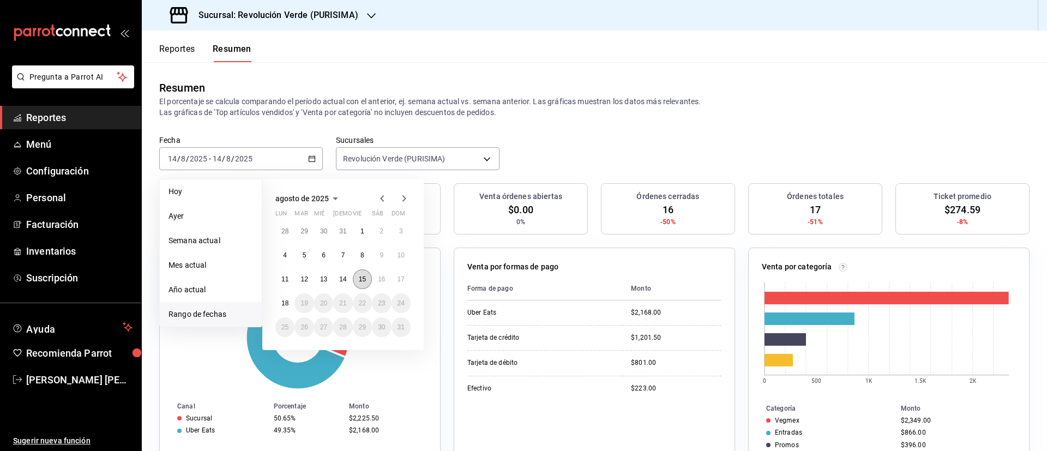
click at [360, 282] on abbr "15" at bounding box center [362, 279] width 7 height 8
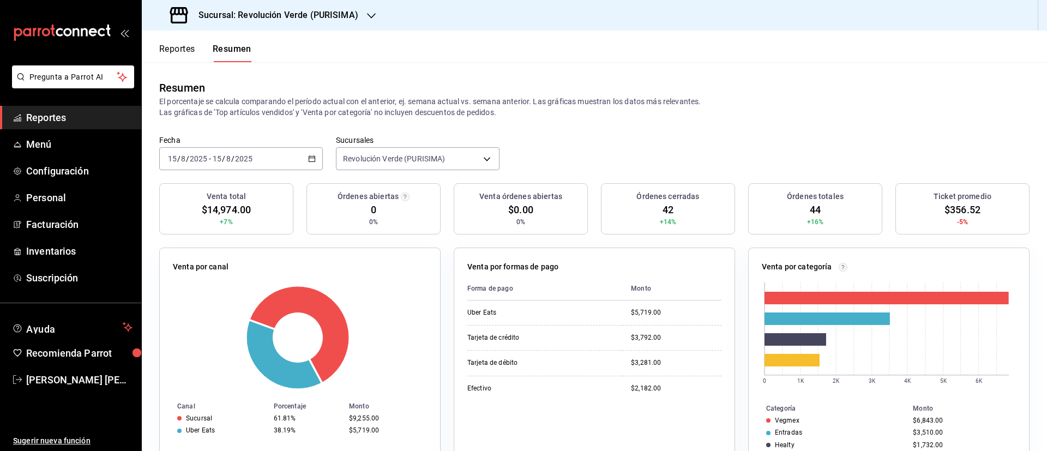
click at [304, 157] on div "[DATE] [DATE] - [DATE] [DATE]" at bounding box center [241, 158] width 164 height 23
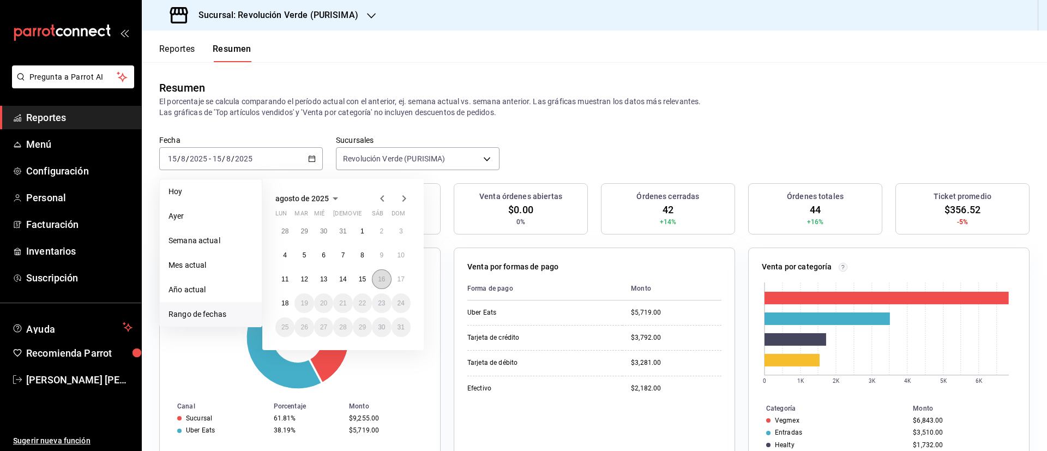
click at [388, 276] on button "16" at bounding box center [381, 279] width 19 height 20
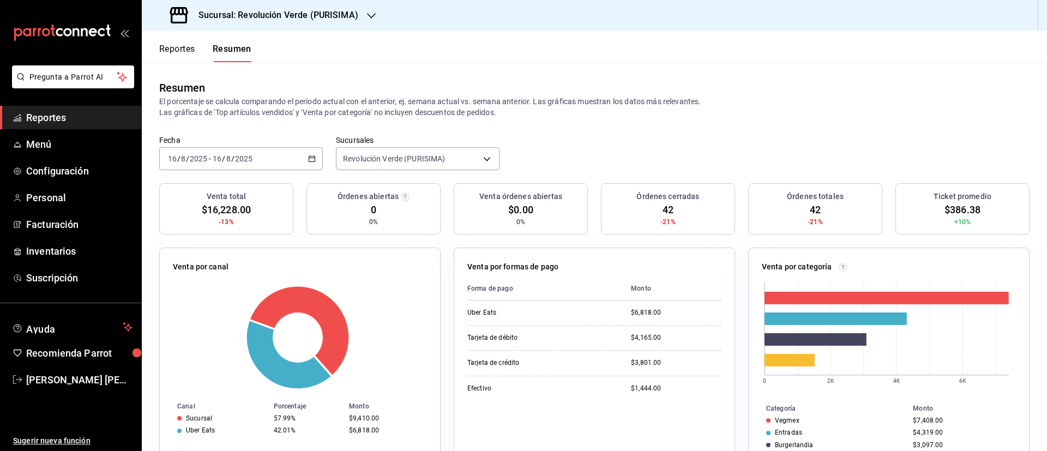
click at [305, 158] on div "[DATE] [DATE] - [DATE] [DATE]" at bounding box center [241, 158] width 164 height 23
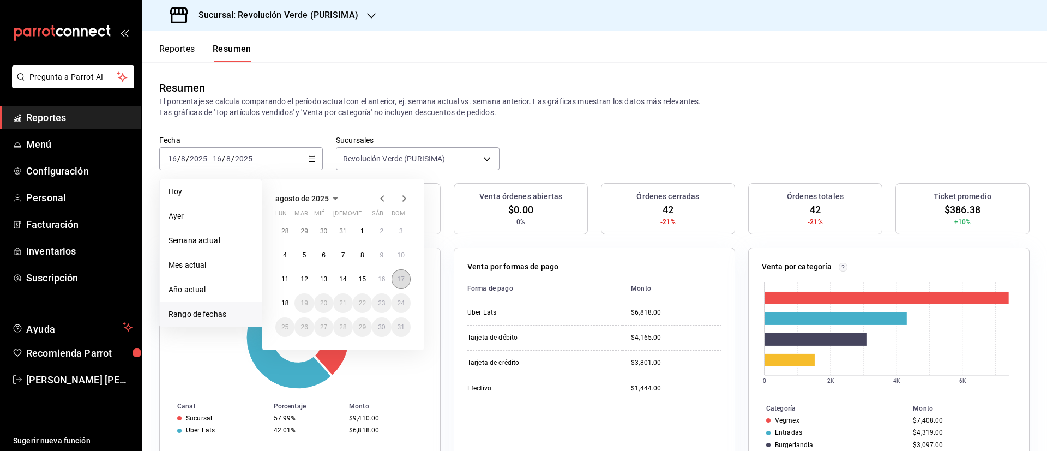
click at [396, 279] on button "17" at bounding box center [400, 279] width 19 height 20
